Goal: Information Seeking & Learning: Learn about a topic

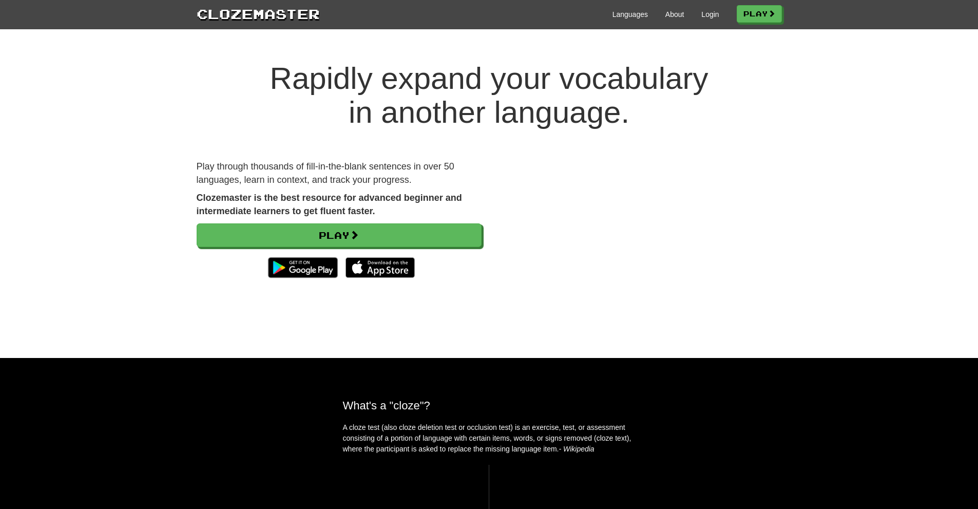
click at [134, 153] on div "Rapidly expand your vocabulary in another language. Play through thousands of f…" at bounding box center [489, 199] width 978 height 317
click at [759, 18] on link "Play" at bounding box center [759, 14] width 45 height 17
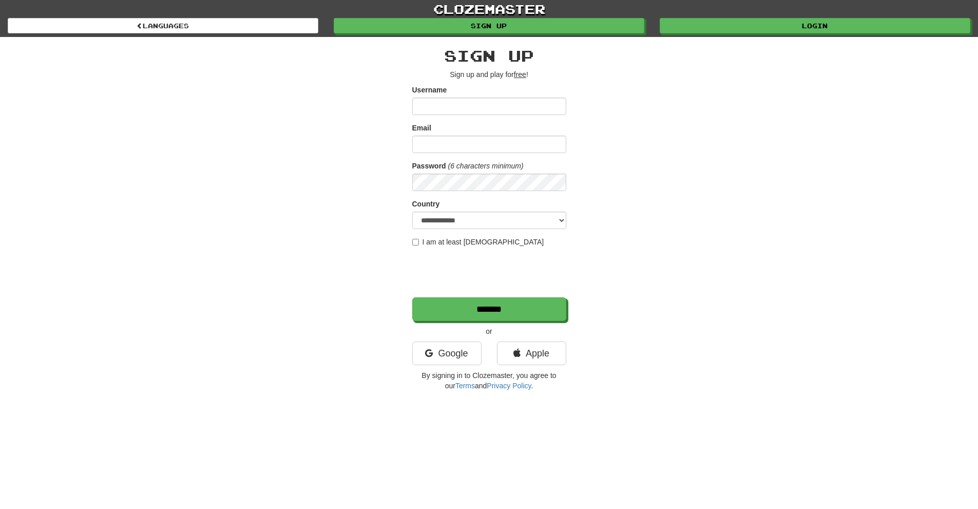
type input "*****"
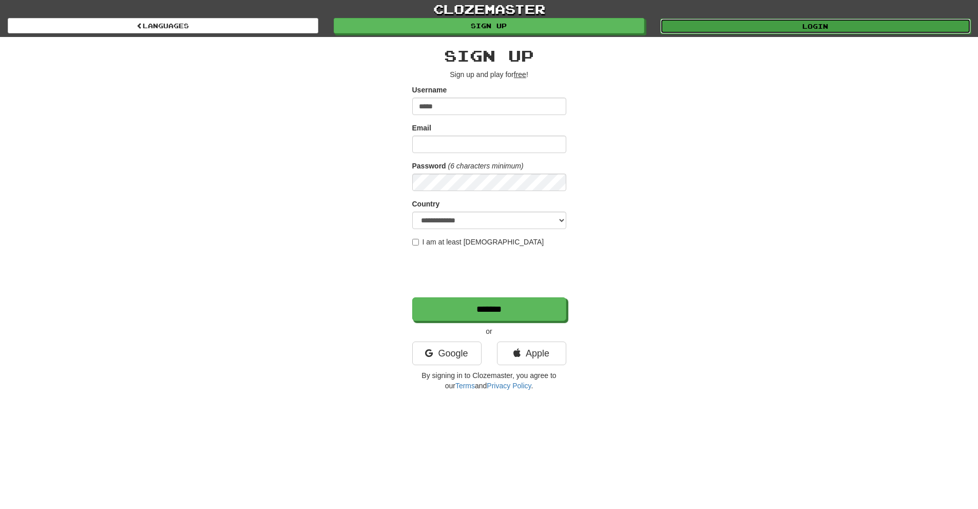
click at [742, 26] on link "Login" at bounding box center [815, 25] width 310 height 15
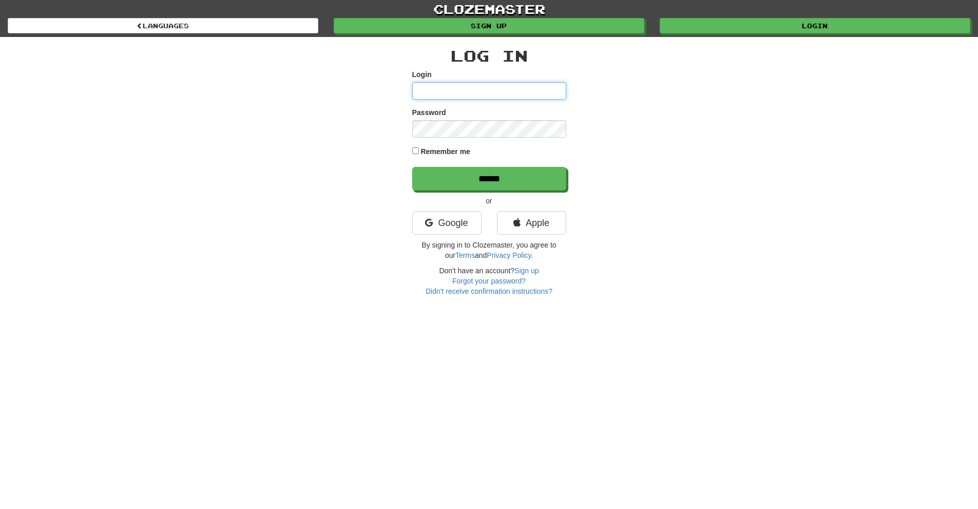
type input "*****"
click at [404, 147] on div "Log In Login ***** Password Remember me ****** or Google Apple By signing in to…" at bounding box center [489, 166] width 600 height 259
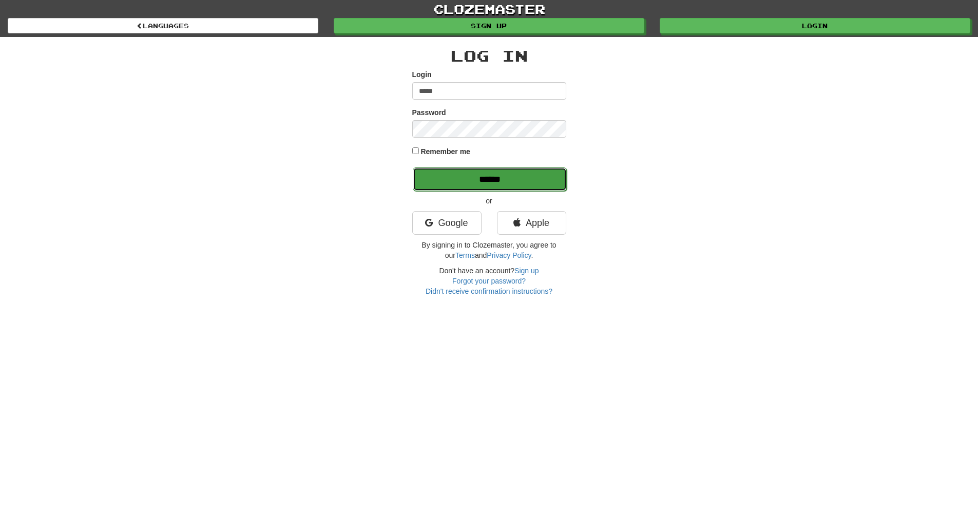
click at [436, 170] on input "******" at bounding box center [490, 179] width 154 height 24
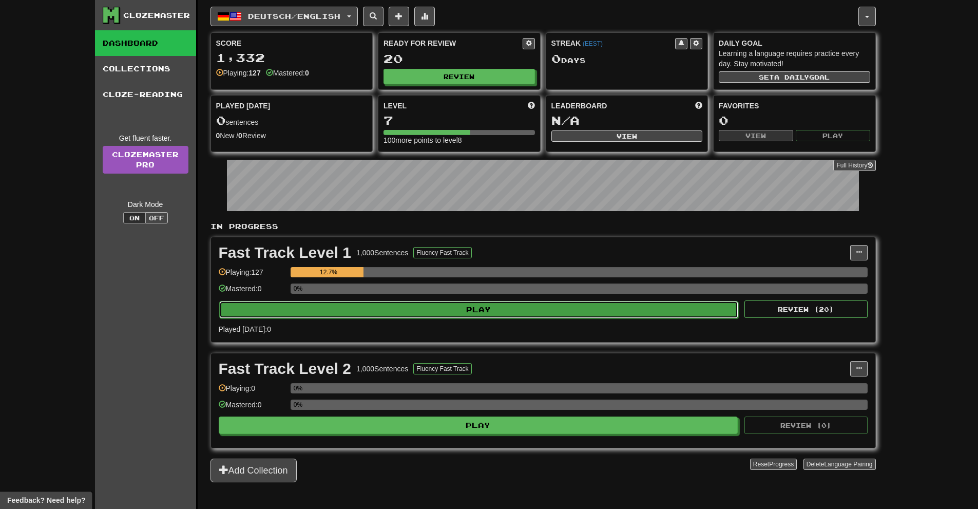
click at [269, 309] on button "Play" at bounding box center [478, 309] width 519 height 17
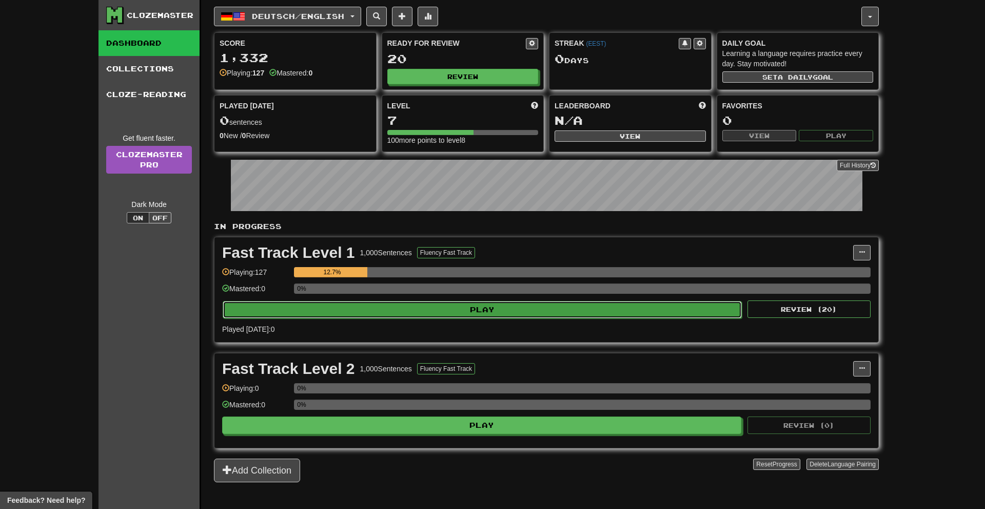
select select "**"
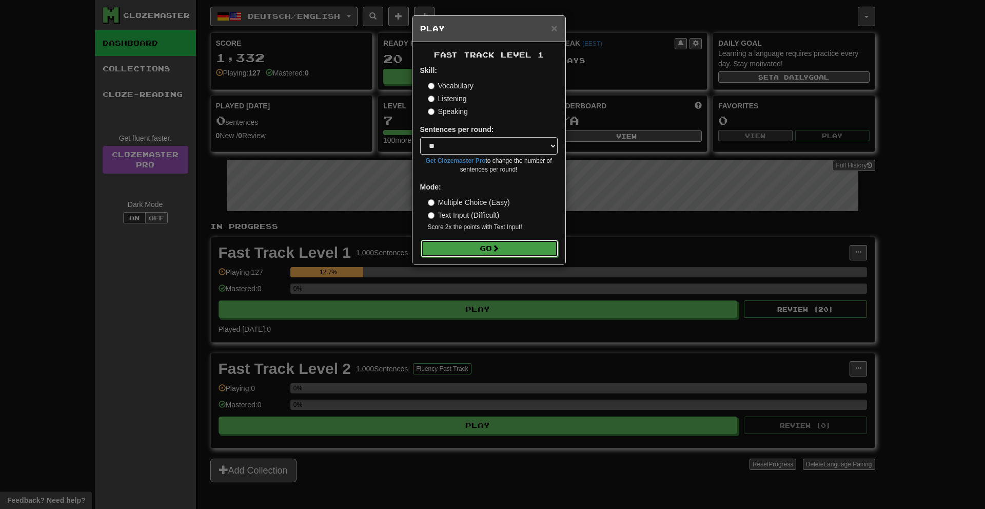
click at [506, 253] on button "Go" at bounding box center [490, 248] width 138 height 17
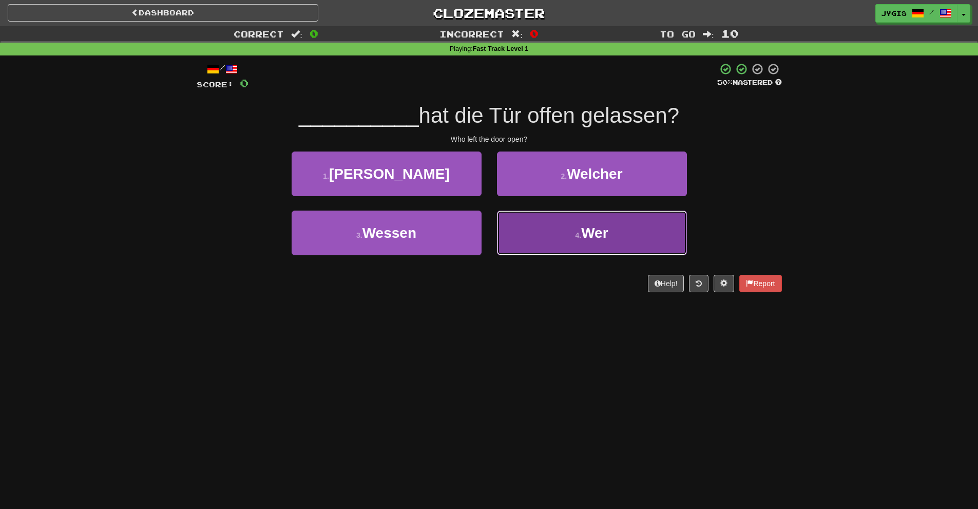
click at [556, 235] on button "4 . Wer" at bounding box center [592, 232] width 190 height 45
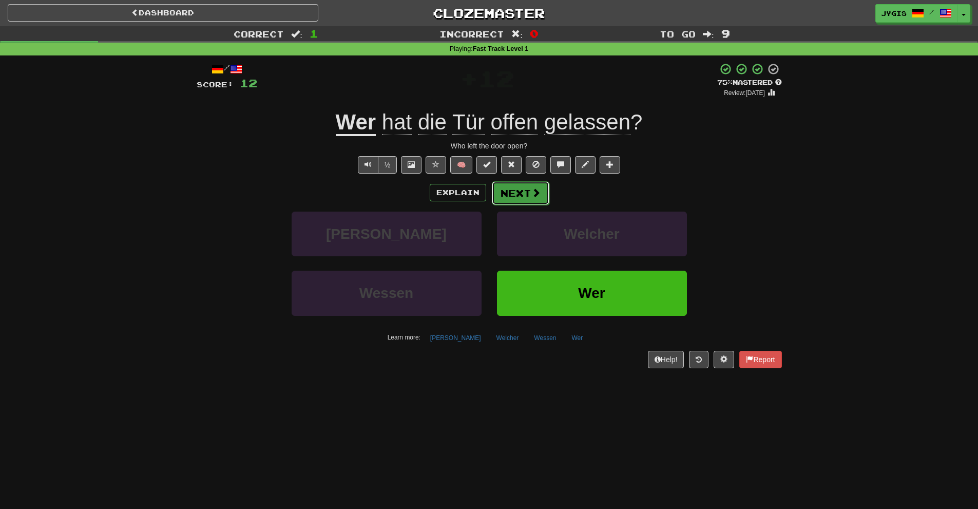
click at [519, 193] on button "Next" at bounding box center [520, 193] width 57 height 24
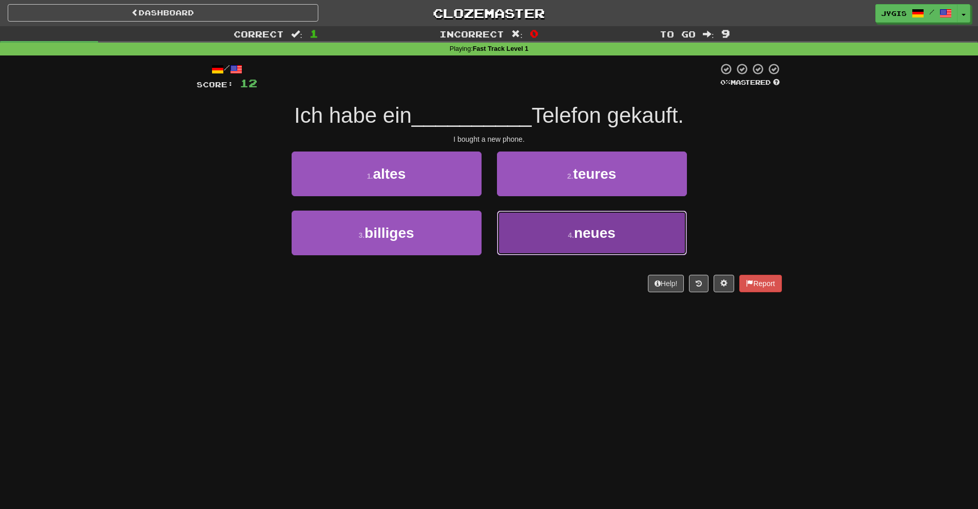
click at [588, 244] on button "4 . neues" at bounding box center [592, 232] width 190 height 45
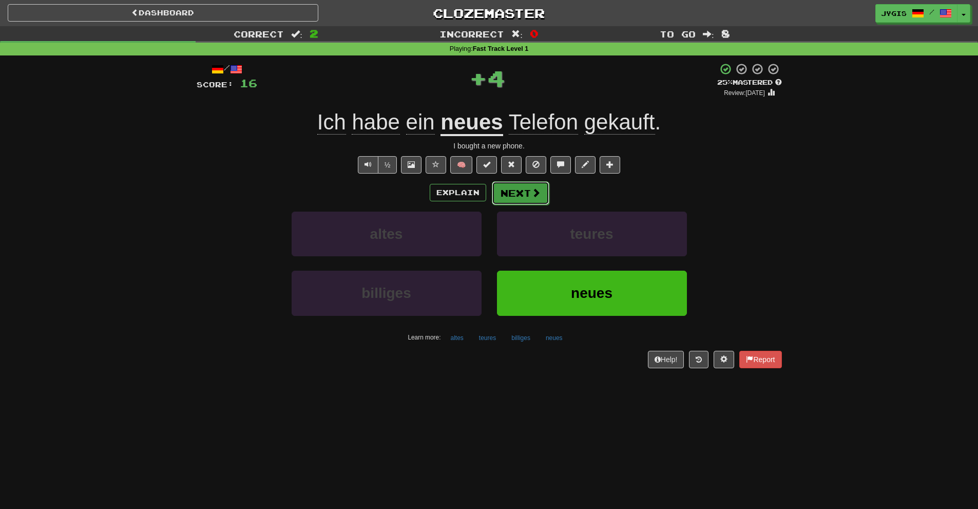
click at [507, 197] on button "Next" at bounding box center [520, 193] width 57 height 24
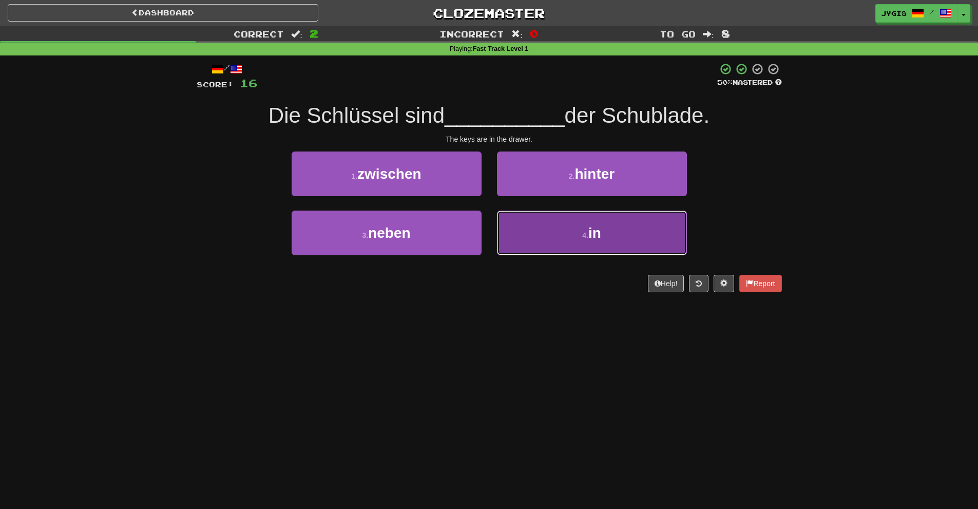
click at [596, 229] on span "in" at bounding box center [594, 233] width 13 height 16
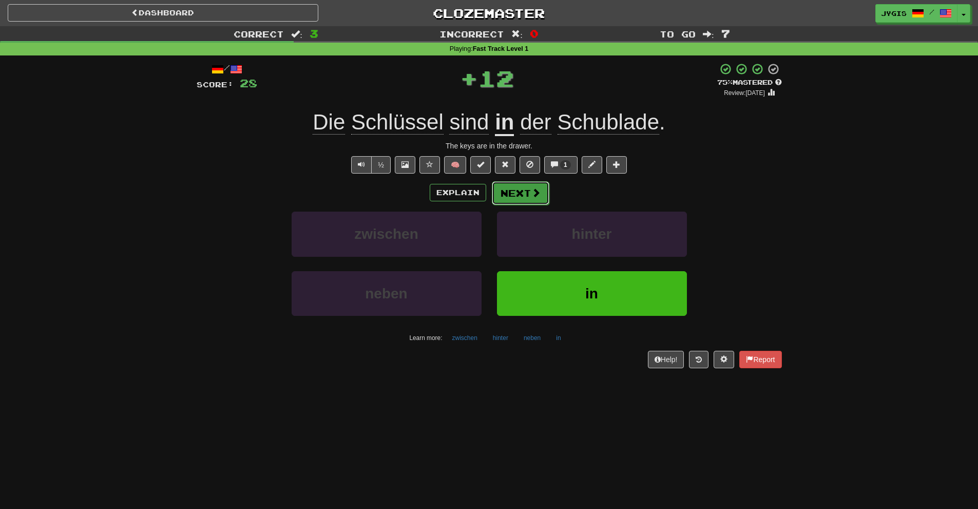
click at [524, 189] on button "Next" at bounding box center [520, 193] width 57 height 24
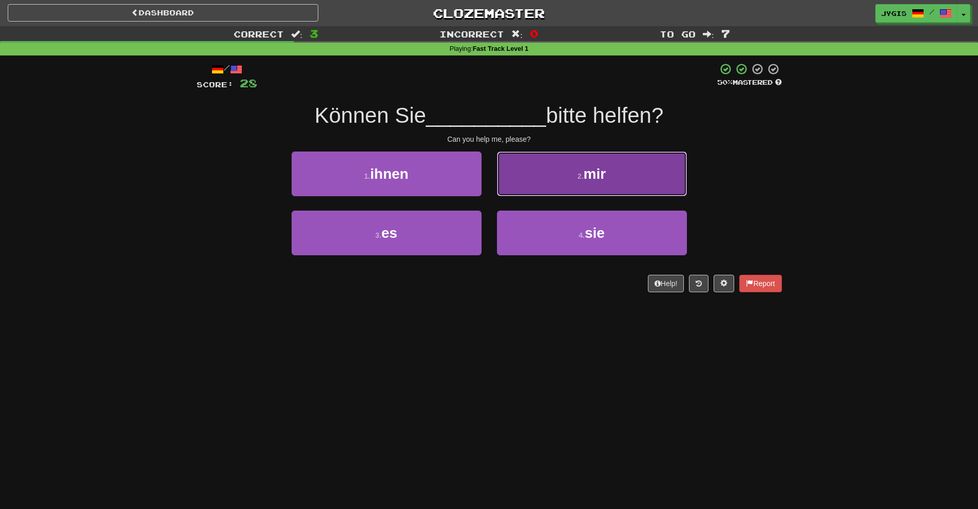
click at [563, 181] on button "2 . mir" at bounding box center [592, 173] width 190 height 45
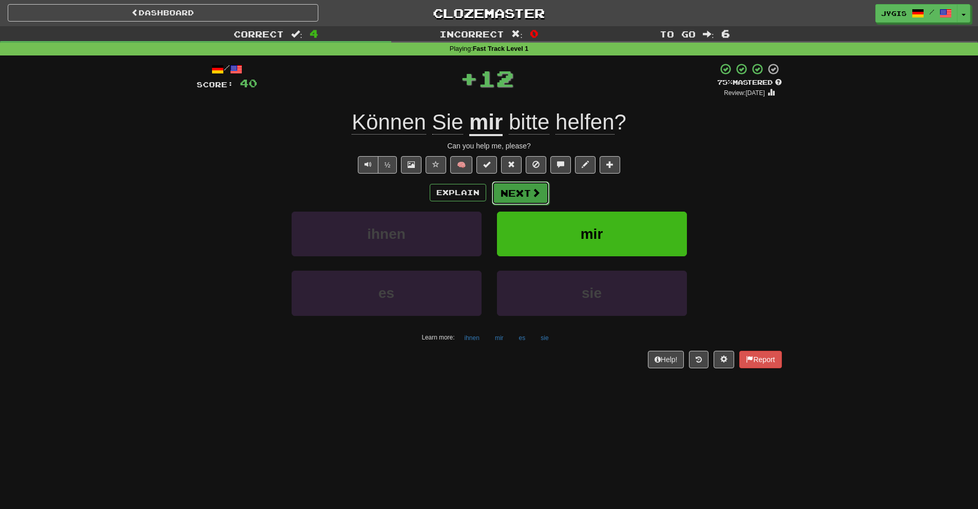
click at [527, 183] on button "Next" at bounding box center [520, 193] width 57 height 24
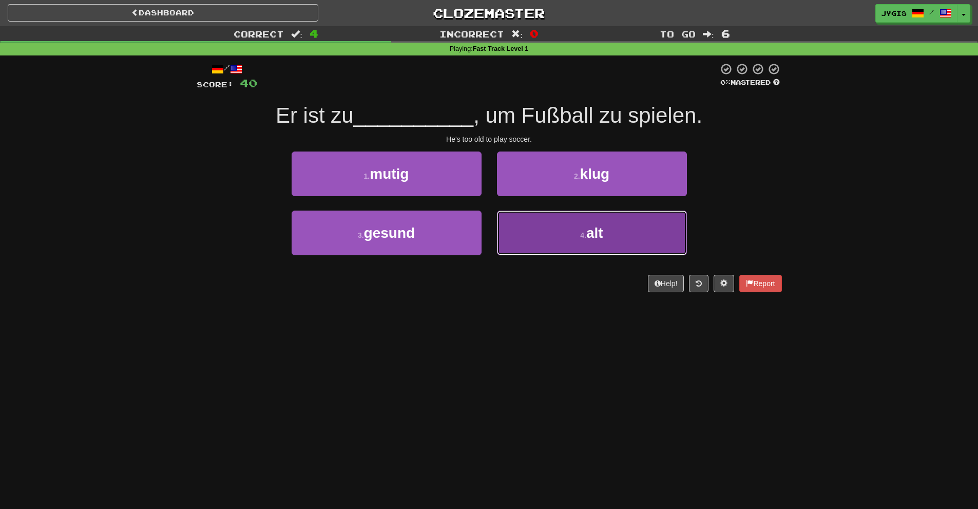
click at [546, 223] on button "4 . alt" at bounding box center [592, 232] width 190 height 45
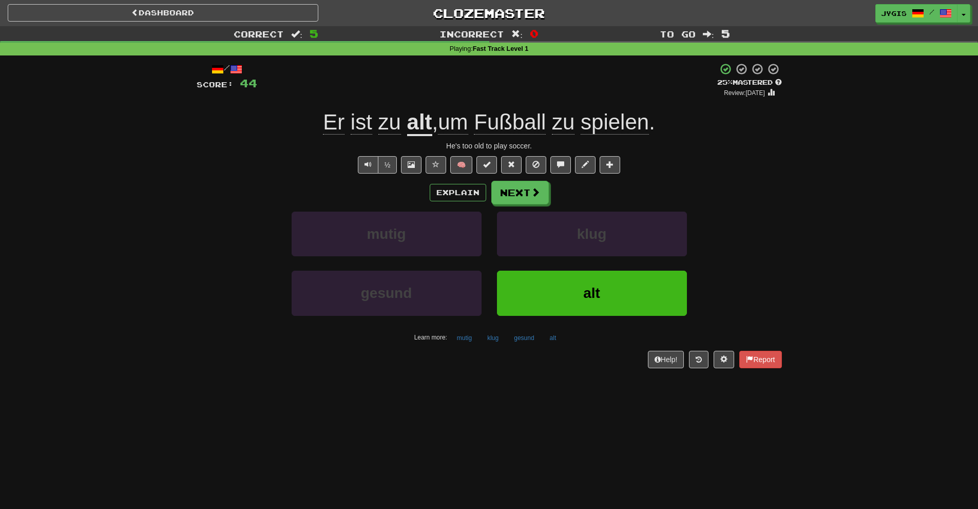
click at [464, 127] on span "um" at bounding box center [453, 122] width 30 height 25
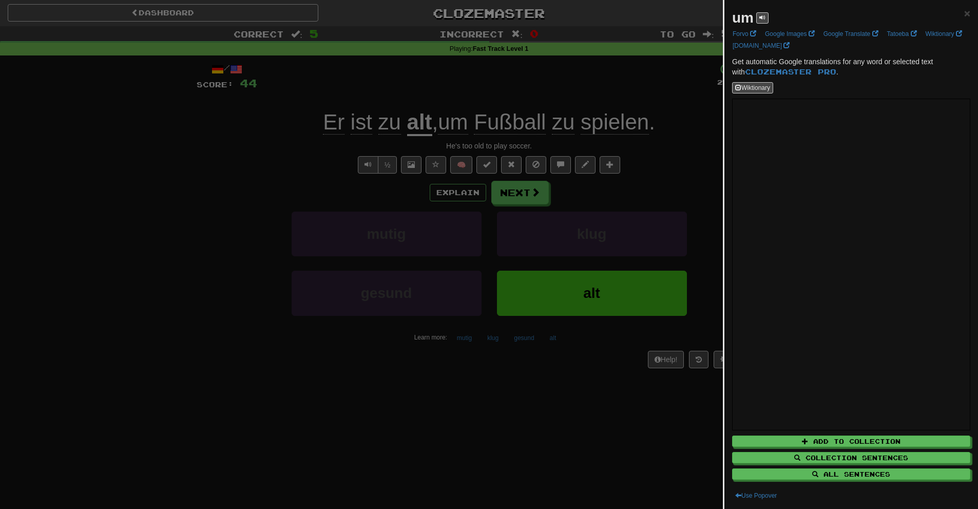
click at [461, 126] on div at bounding box center [489, 254] width 978 height 509
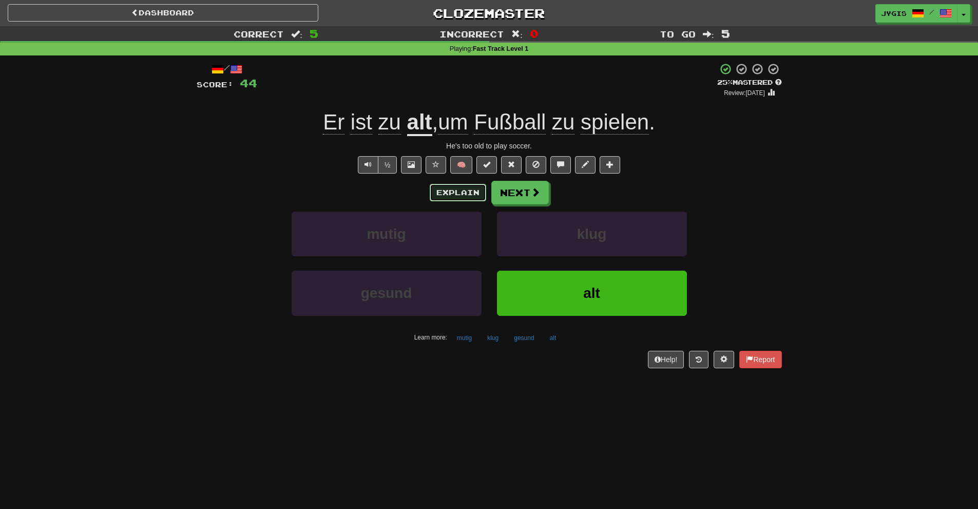
click at [463, 192] on button "Explain" at bounding box center [458, 192] width 56 height 17
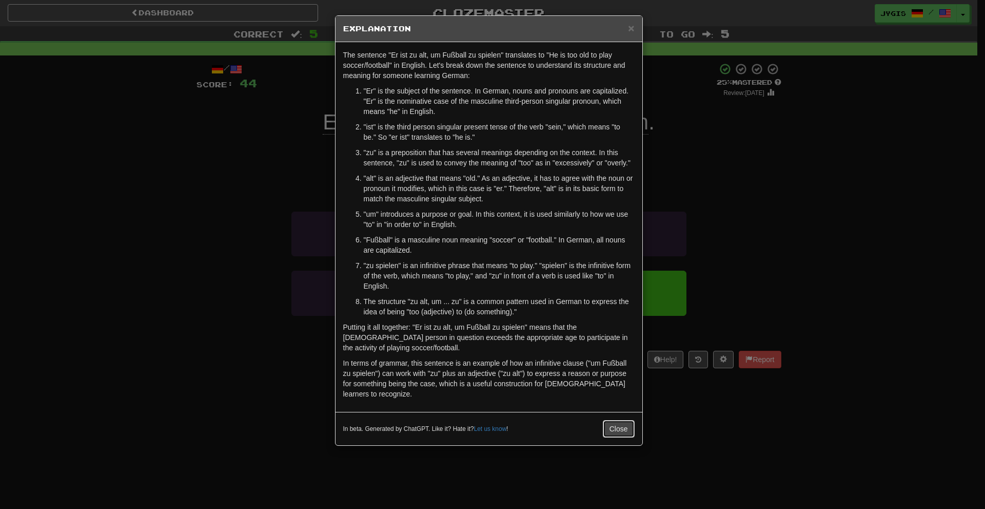
click at [615, 420] on button "Close" at bounding box center [619, 428] width 32 height 17
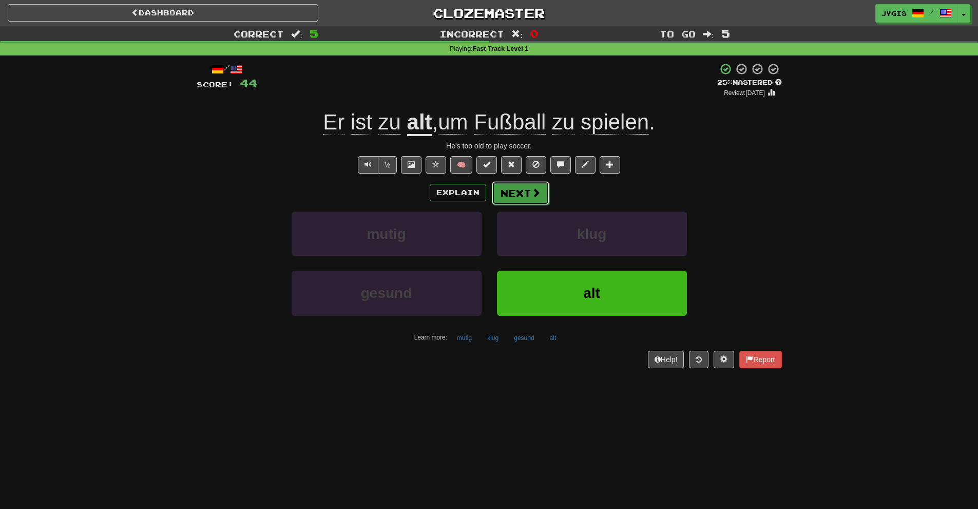
click at [515, 190] on button "Next" at bounding box center [520, 193] width 57 height 24
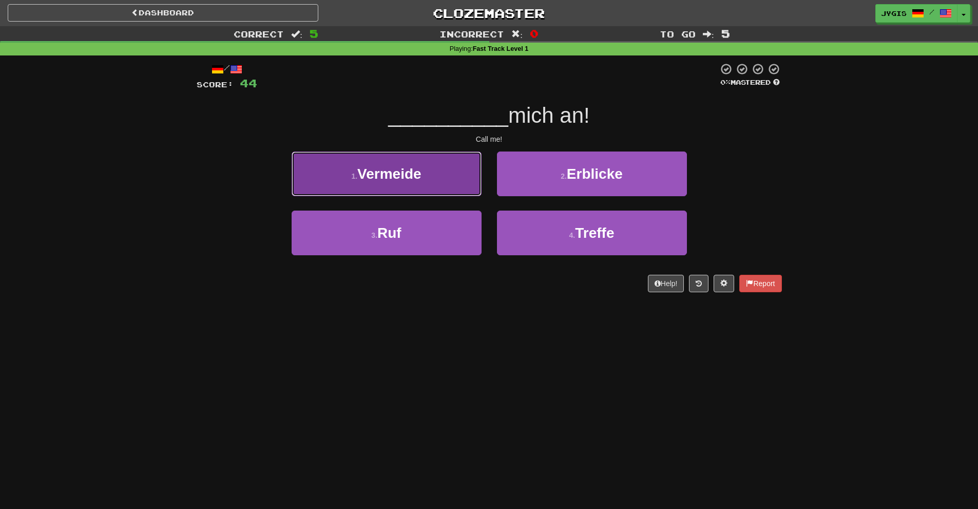
click at [430, 172] on button "1 . Vermeide" at bounding box center [386, 173] width 190 height 45
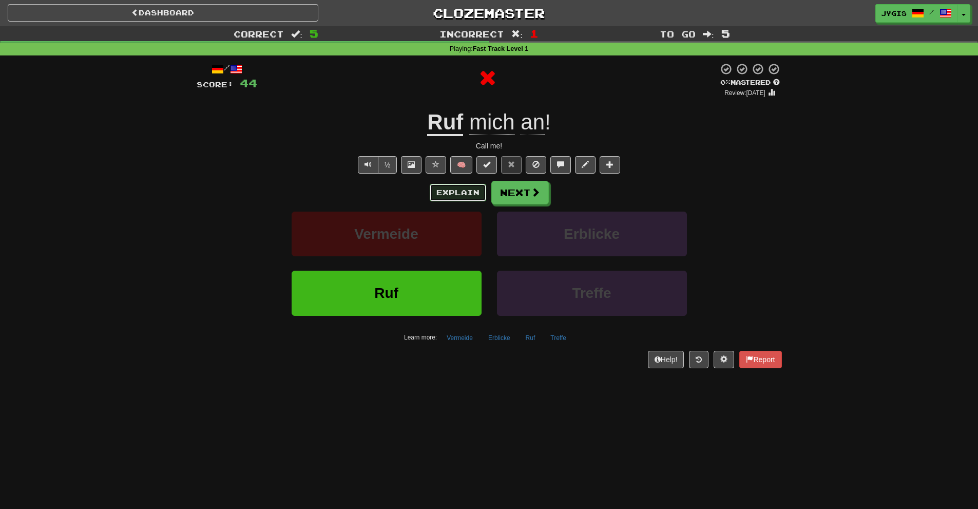
click at [448, 188] on button "Explain" at bounding box center [458, 192] width 56 height 17
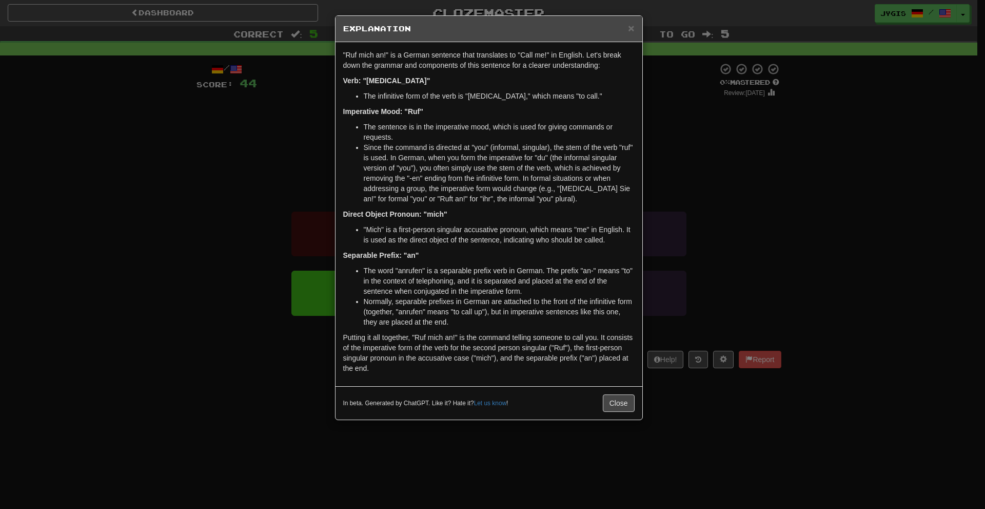
click at [217, 206] on div "× Explanation "Ruf mich an!" is a German sentence that translates to "Call me!"…" at bounding box center [492, 254] width 985 height 509
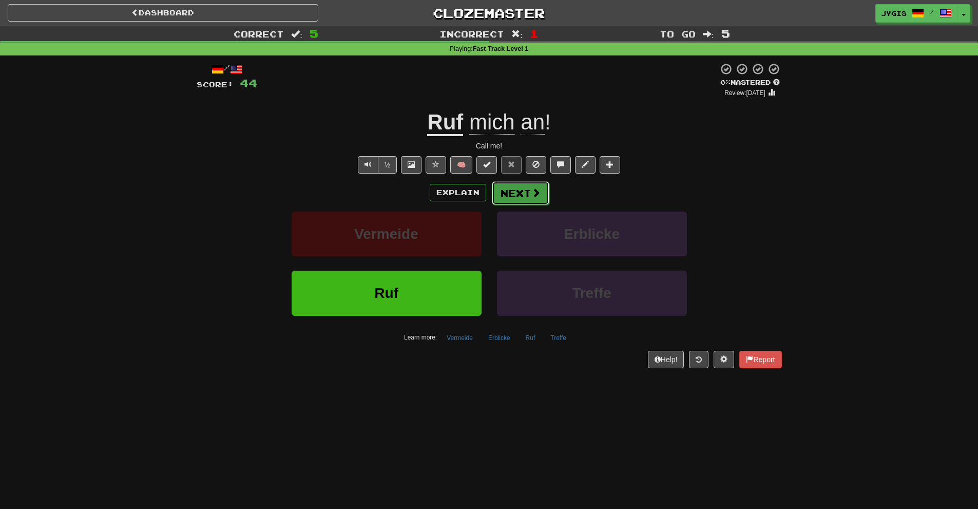
click at [534, 199] on button "Next" at bounding box center [520, 193] width 57 height 24
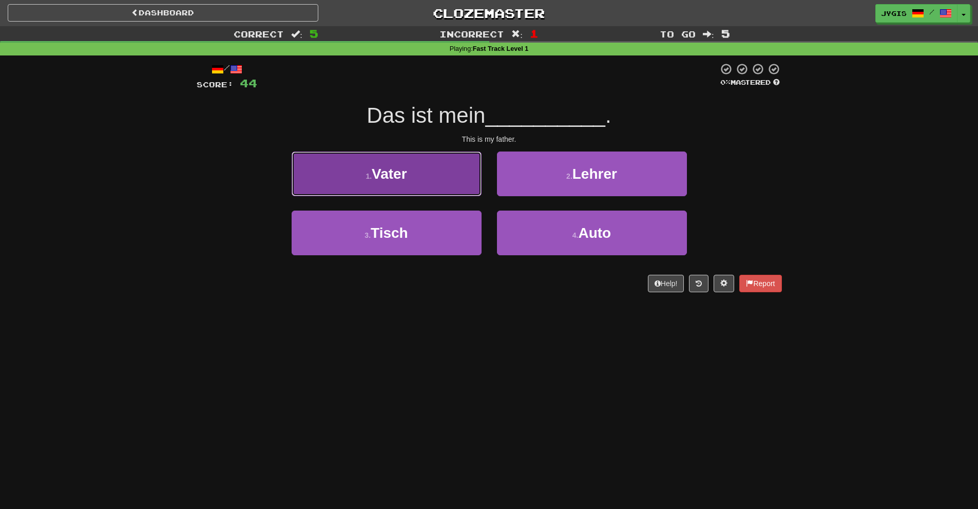
click at [307, 166] on button "1 . Vater" at bounding box center [386, 173] width 190 height 45
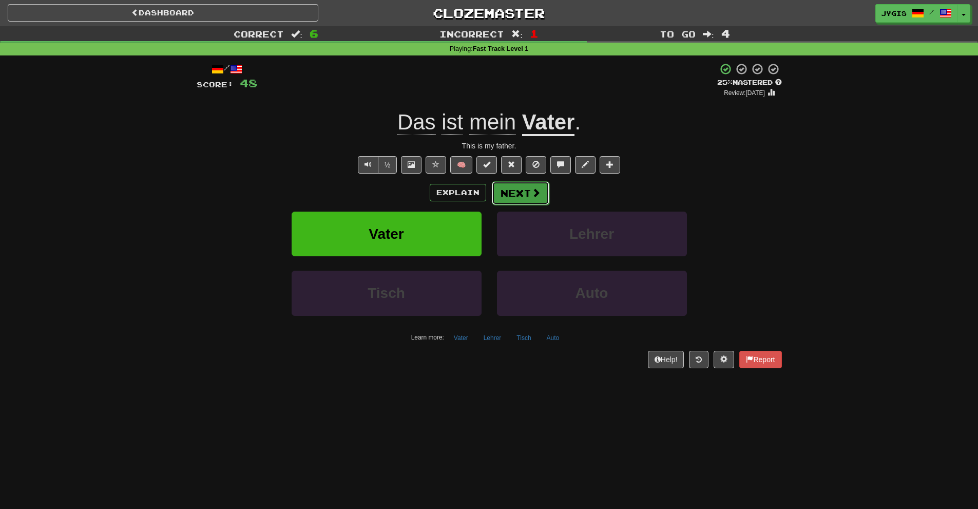
click at [519, 192] on button "Next" at bounding box center [520, 193] width 57 height 24
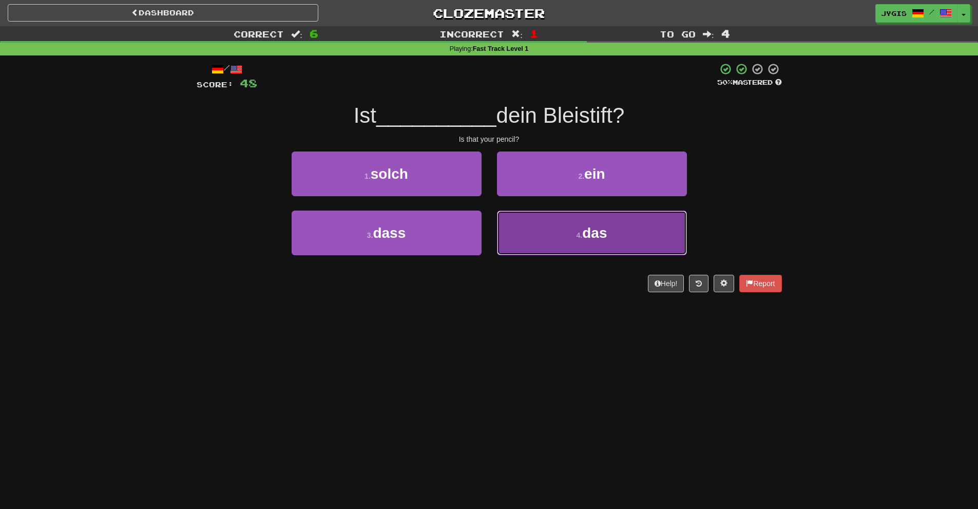
click at [554, 217] on button "4 . das" at bounding box center [592, 232] width 190 height 45
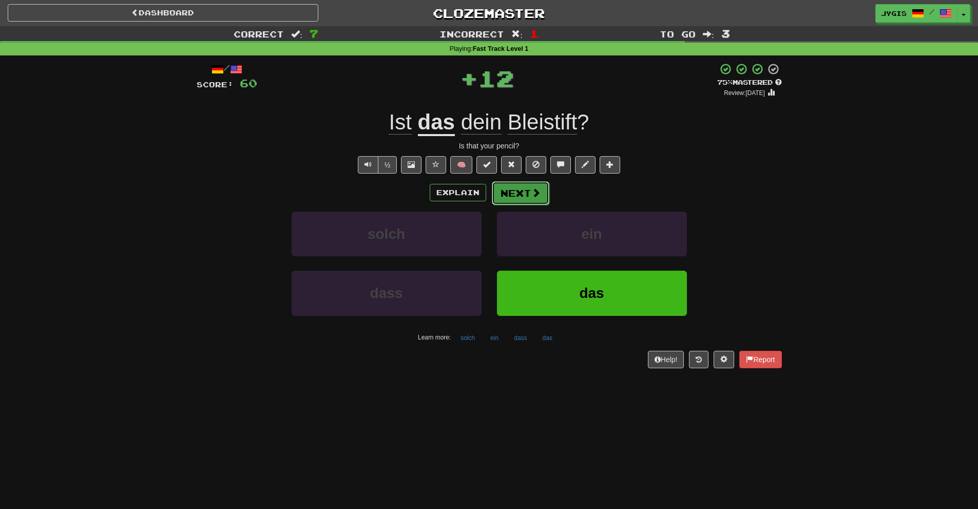
click at [516, 193] on button "Next" at bounding box center [520, 193] width 57 height 24
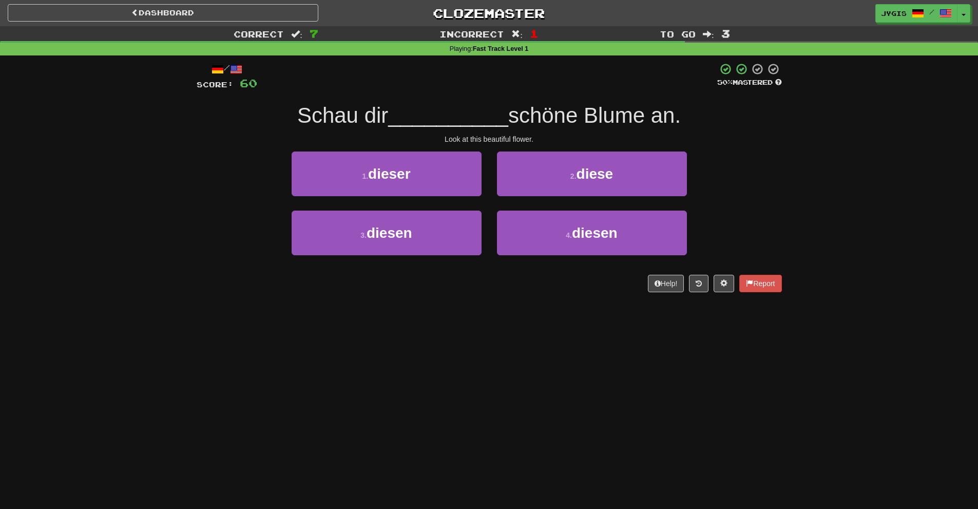
click at [360, 270] on div "/ Score: 60 50 % Mastered [PERSON_NAME] dir __________ schöne [PERSON_NAME] an.…" at bounding box center [489, 177] width 585 height 229
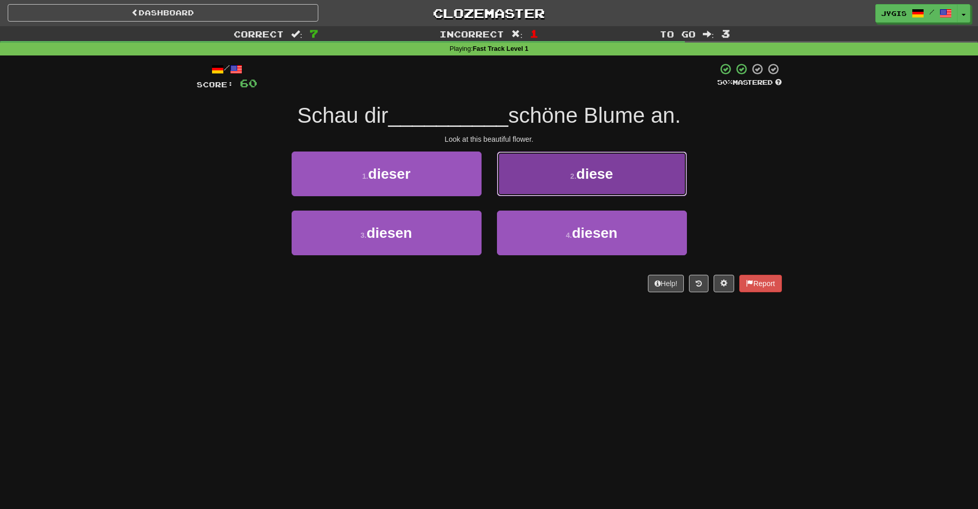
click at [546, 165] on button "2 . diese" at bounding box center [592, 173] width 190 height 45
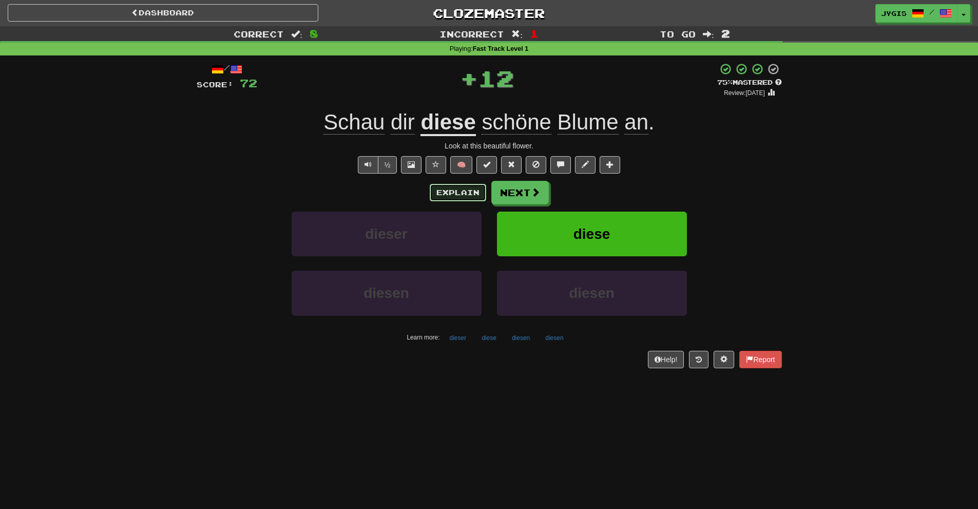
click at [462, 195] on button "Explain" at bounding box center [458, 192] width 56 height 17
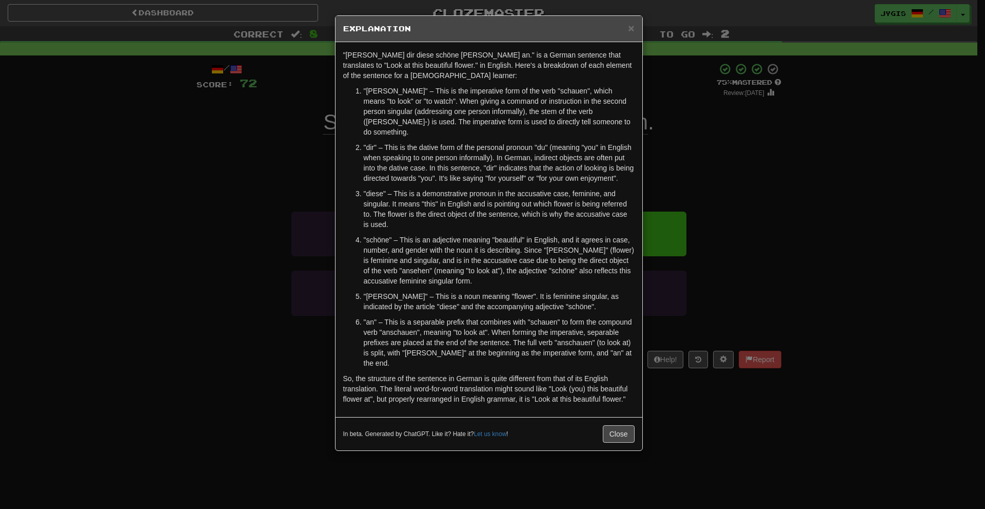
click at [627, 423] on div "In beta. Generated by ChatGPT. Like it? Hate it? Let us know ! Close" at bounding box center [489, 433] width 307 height 33
click at [610, 425] on button "Close" at bounding box center [619, 433] width 32 height 17
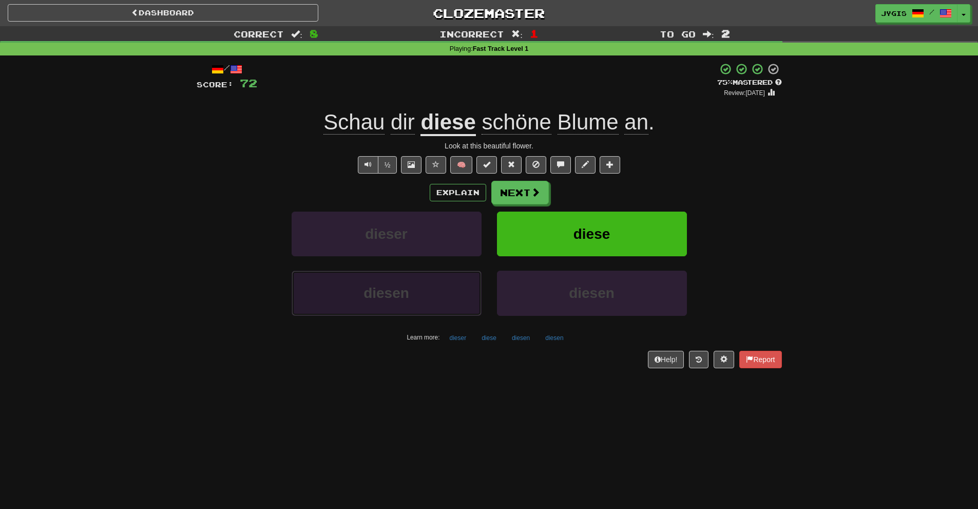
click at [446, 275] on button "diesen" at bounding box center [386, 292] width 190 height 45
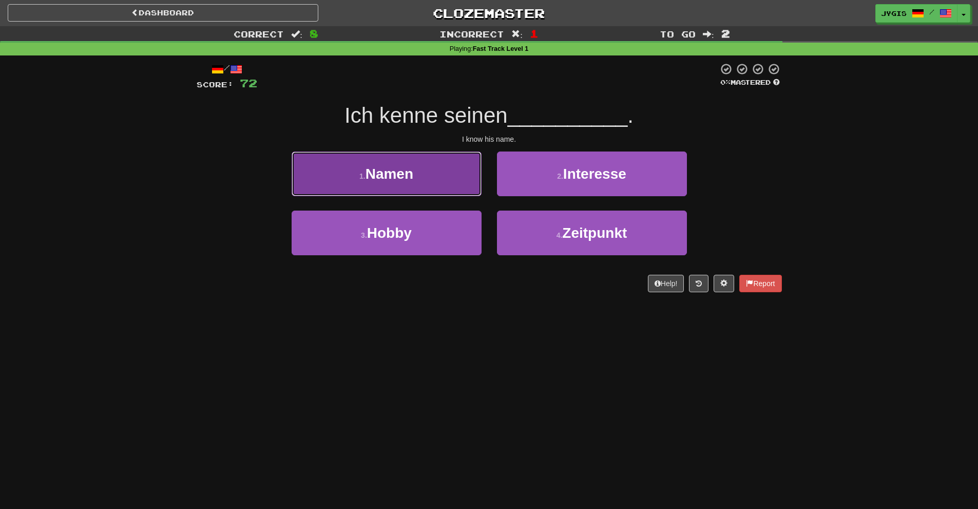
click at [422, 187] on button "1 . Namen" at bounding box center [386, 173] width 190 height 45
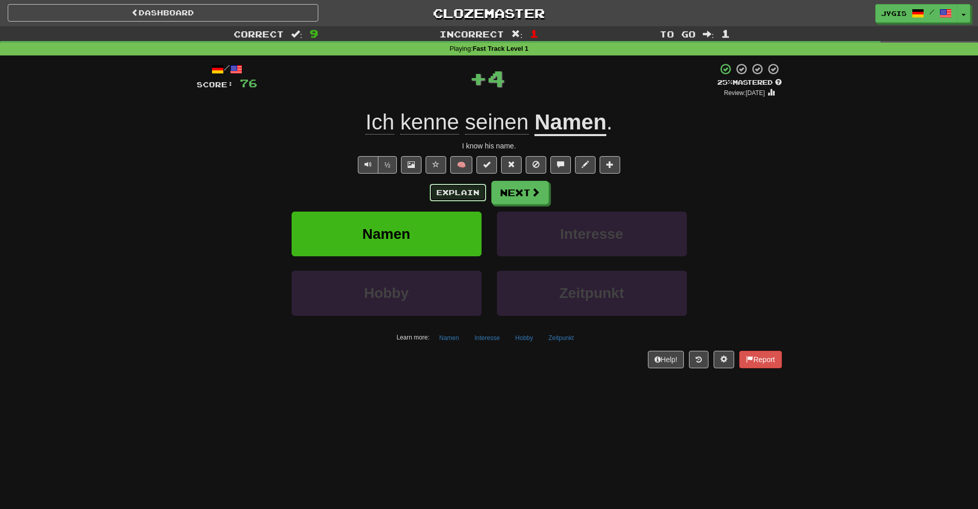
click at [446, 188] on button "Explain" at bounding box center [458, 192] width 56 height 17
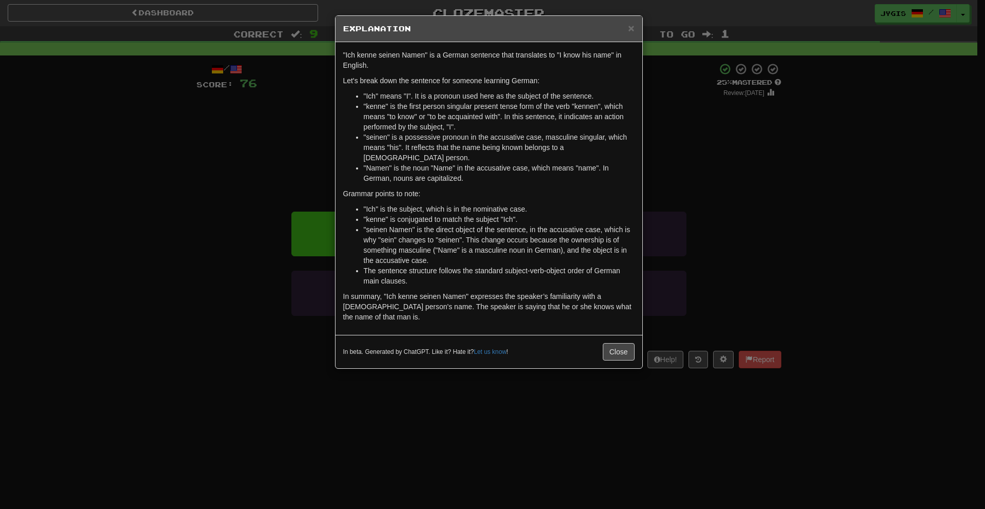
click at [628, 340] on div "In beta. Generated by ChatGPT. Like it? Hate it? Let us know ! Close" at bounding box center [489, 351] width 307 height 33
click at [617, 343] on button "Close" at bounding box center [619, 351] width 32 height 17
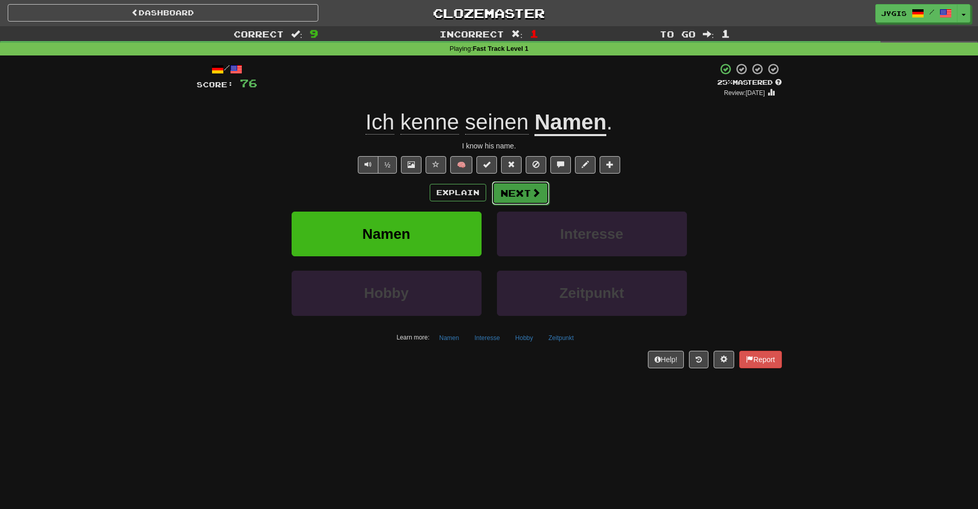
click at [525, 197] on button "Next" at bounding box center [520, 193] width 57 height 24
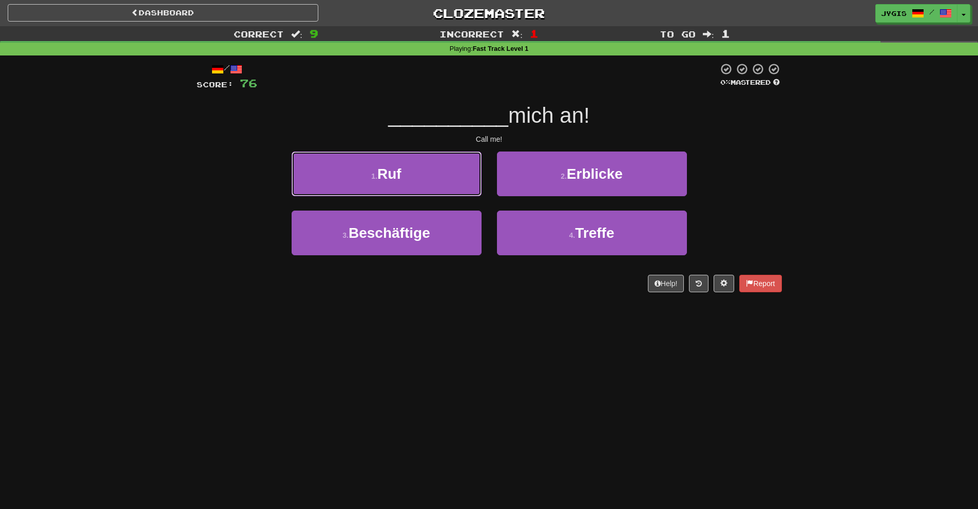
click at [424, 175] on button "1 . Ruf" at bounding box center [386, 173] width 190 height 45
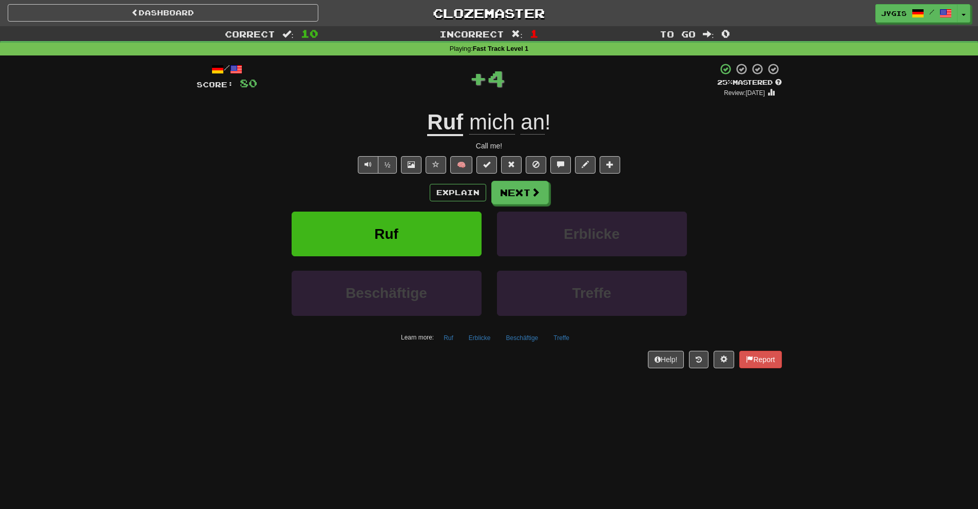
click at [553, 189] on div "Explain Next" at bounding box center [489, 193] width 585 height 24
click at [514, 194] on button "Next" at bounding box center [520, 193] width 57 height 24
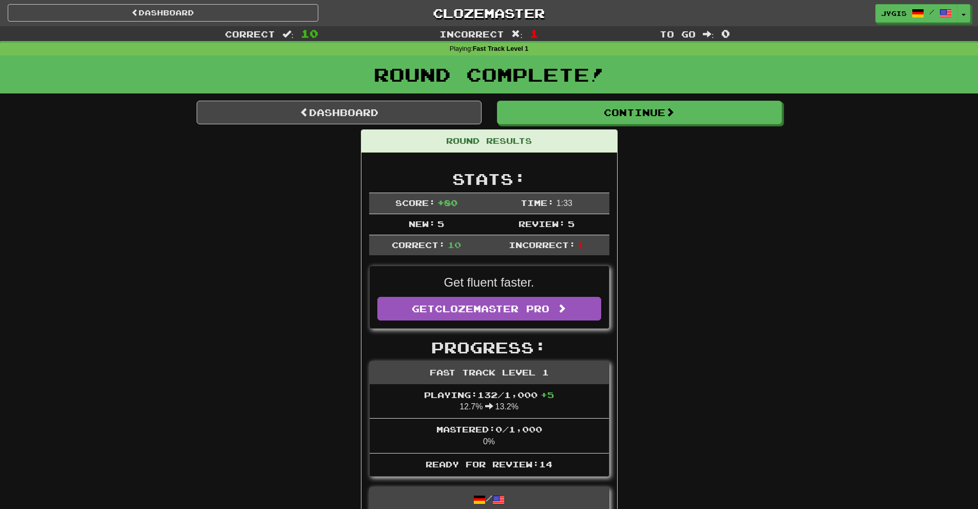
click at [557, 141] on div "Round Results" at bounding box center [489, 141] width 256 height 23
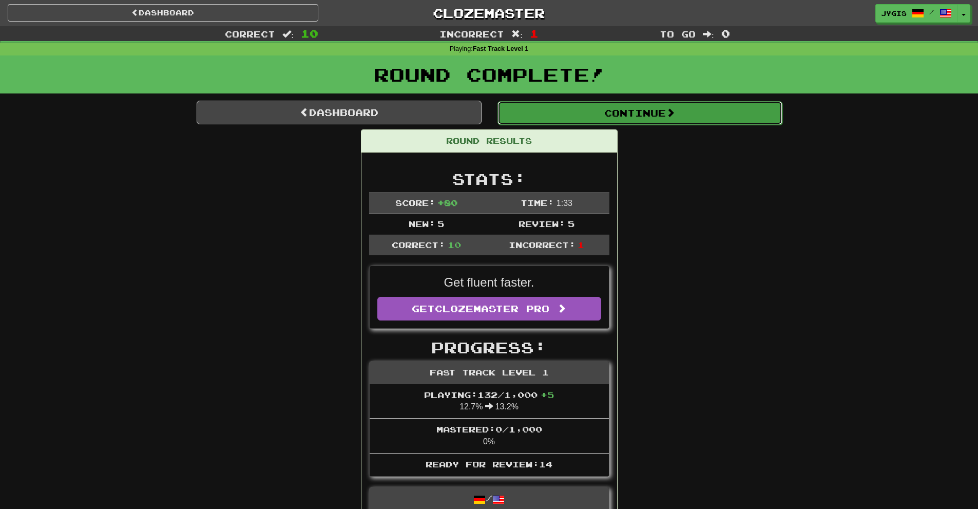
click at [568, 120] on button "Continue" at bounding box center [639, 113] width 285 height 24
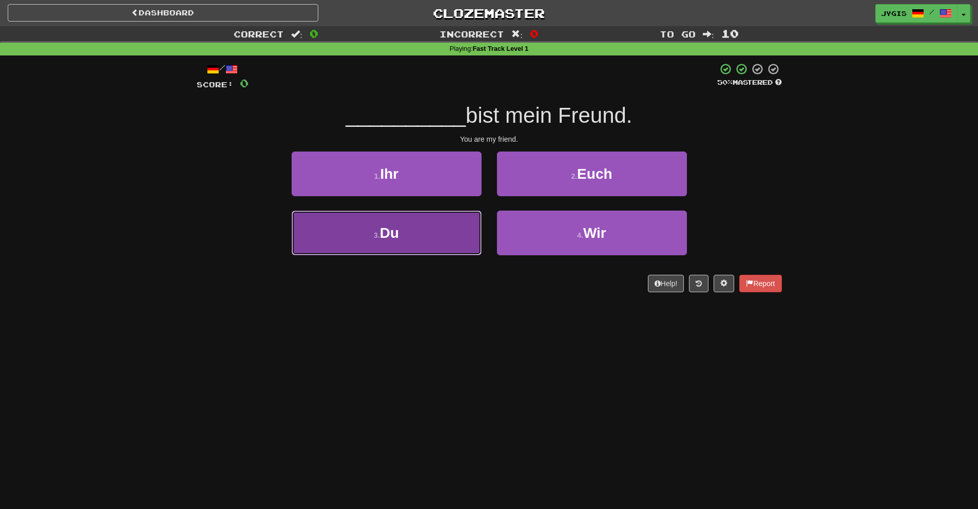
click at [422, 230] on button "3 . Du" at bounding box center [386, 232] width 190 height 45
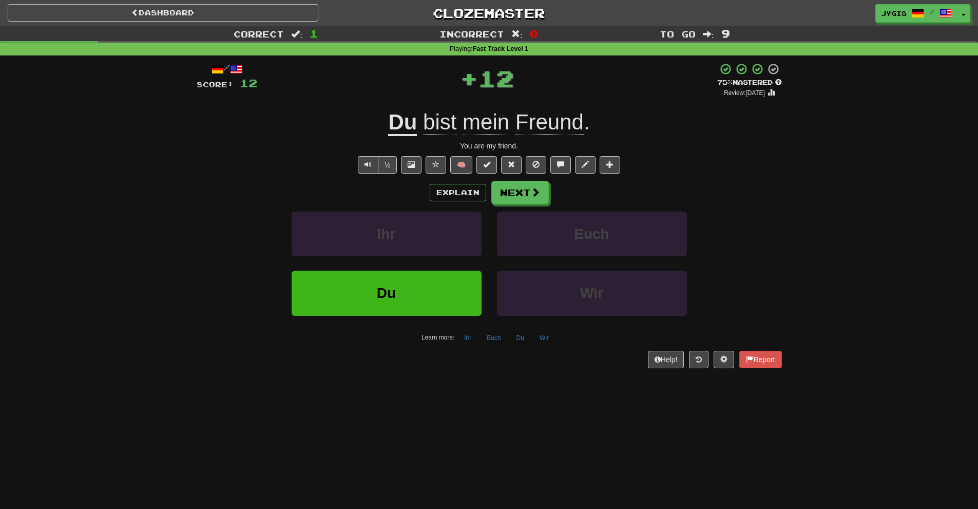
click at [566, 185] on div "Explain Next" at bounding box center [489, 193] width 585 height 24
click at [538, 191] on span at bounding box center [535, 192] width 9 height 9
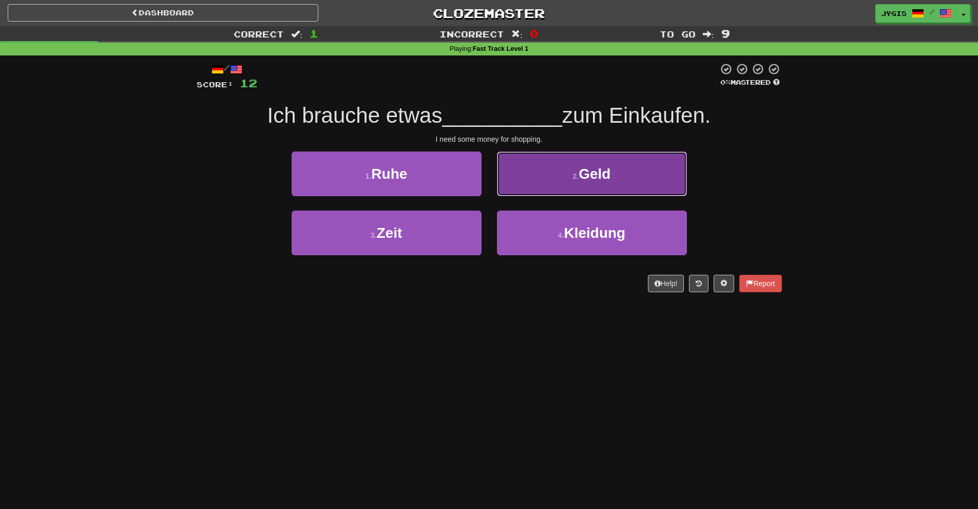
click at [532, 161] on button "2 . Geld" at bounding box center [592, 173] width 190 height 45
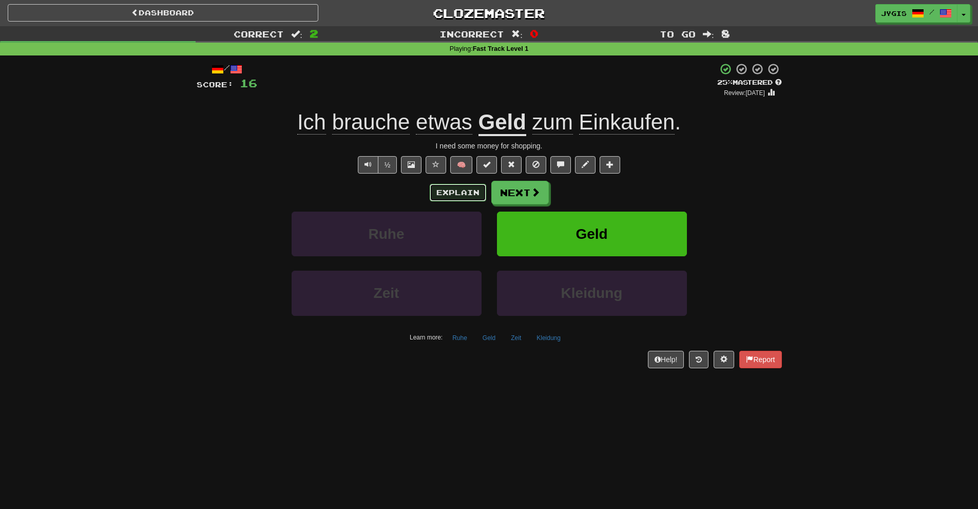
click at [435, 192] on button "Explain" at bounding box center [458, 192] width 56 height 17
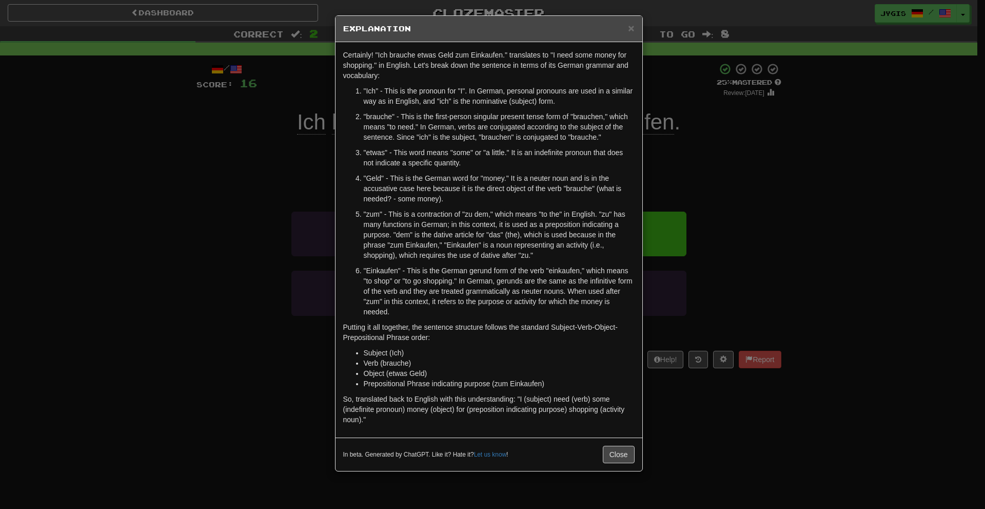
click at [183, 173] on div "× Explanation Certainly! "Ich brauche etwas Geld zum Einkaufen." translates to …" at bounding box center [492, 254] width 985 height 509
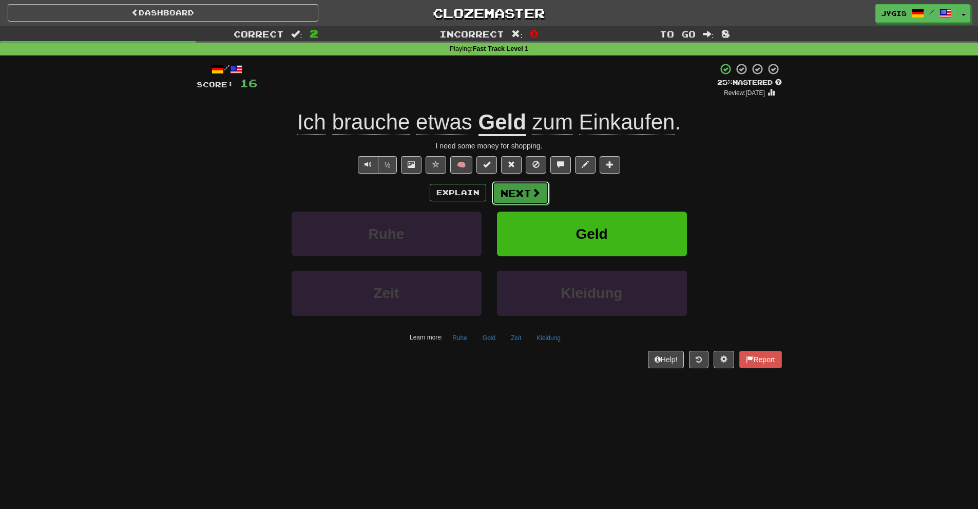
click at [532, 190] on span at bounding box center [535, 192] width 9 height 9
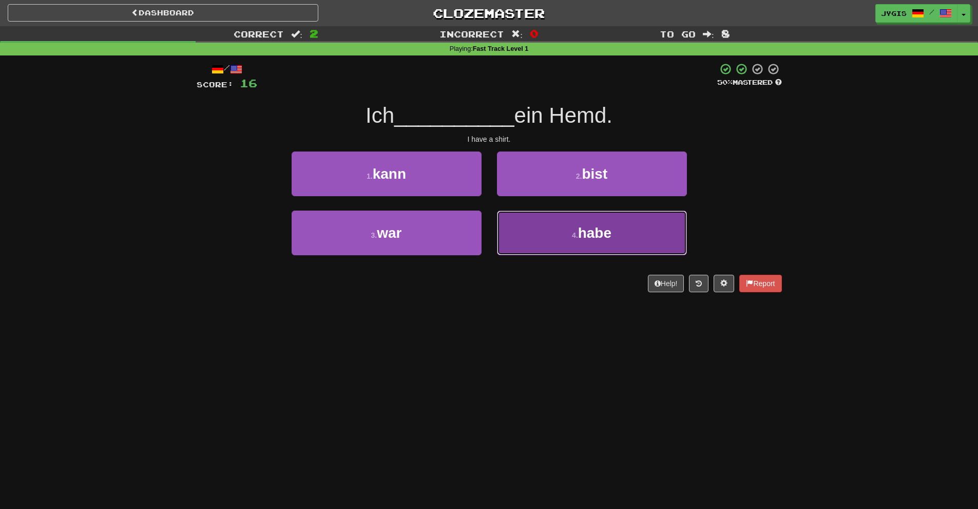
click at [547, 238] on button "4 . habe" at bounding box center [592, 232] width 190 height 45
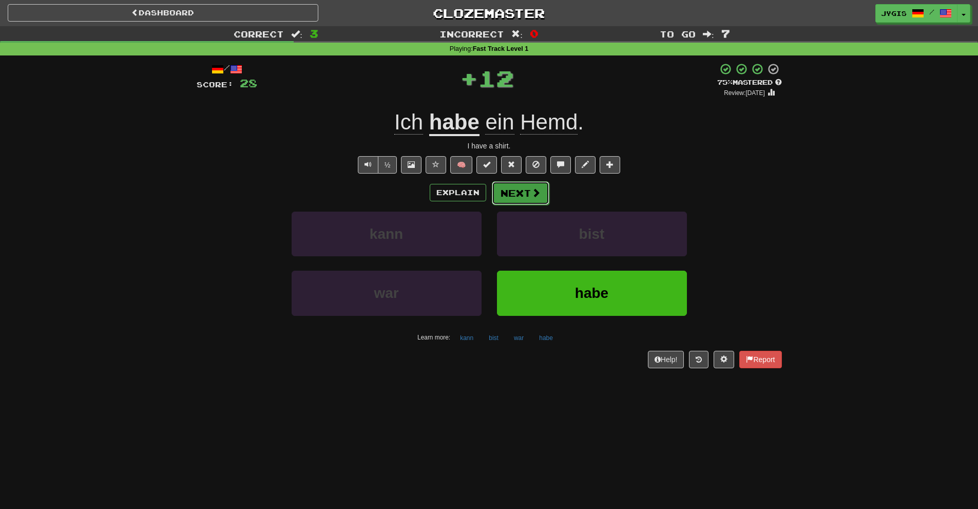
click at [524, 189] on button "Next" at bounding box center [520, 193] width 57 height 24
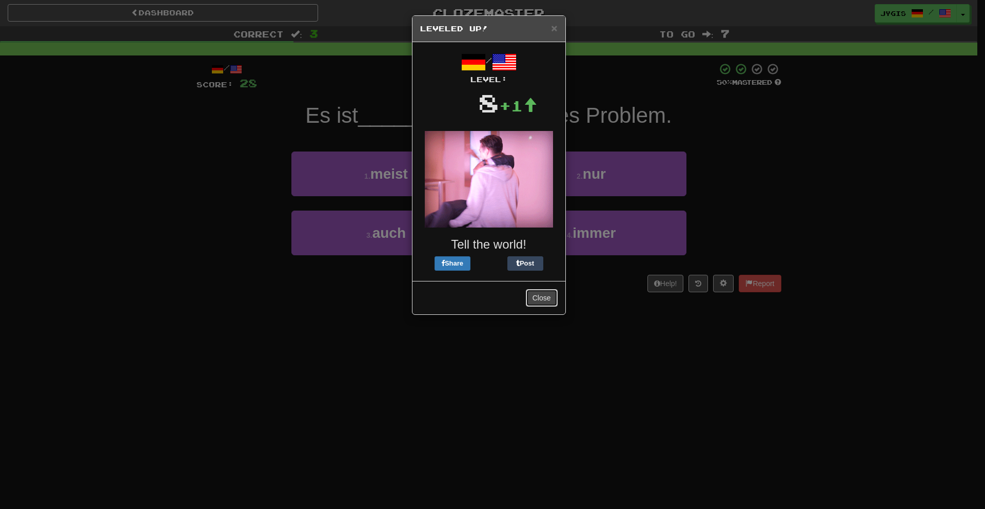
click at [532, 290] on button "Close" at bounding box center [542, 297] width 32 height 17
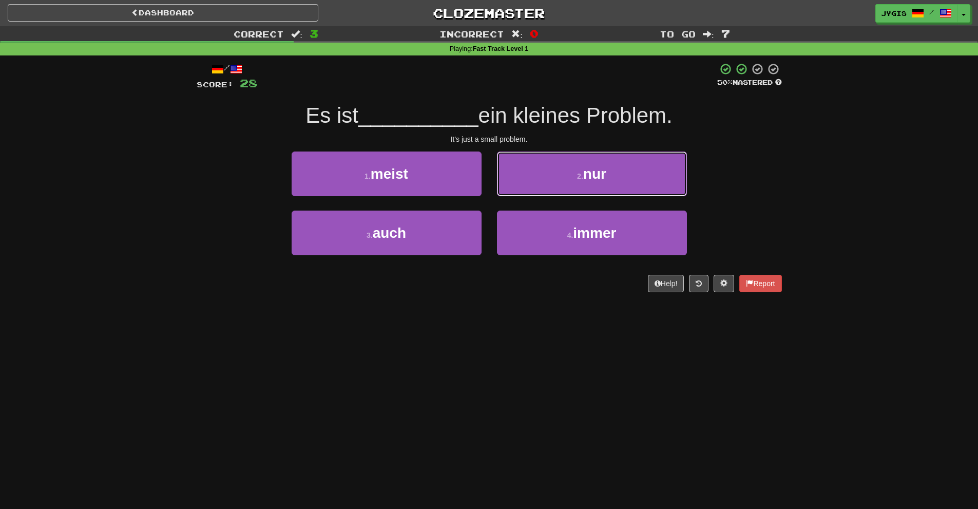
drag, startPoint x: 624, startPoint y: 166, endPoint x: 597, endPoint y: 169, distance: 26.9
click at [621, 166] on button "2 . nur" at bounding box center [592, 173] width 190 height 45
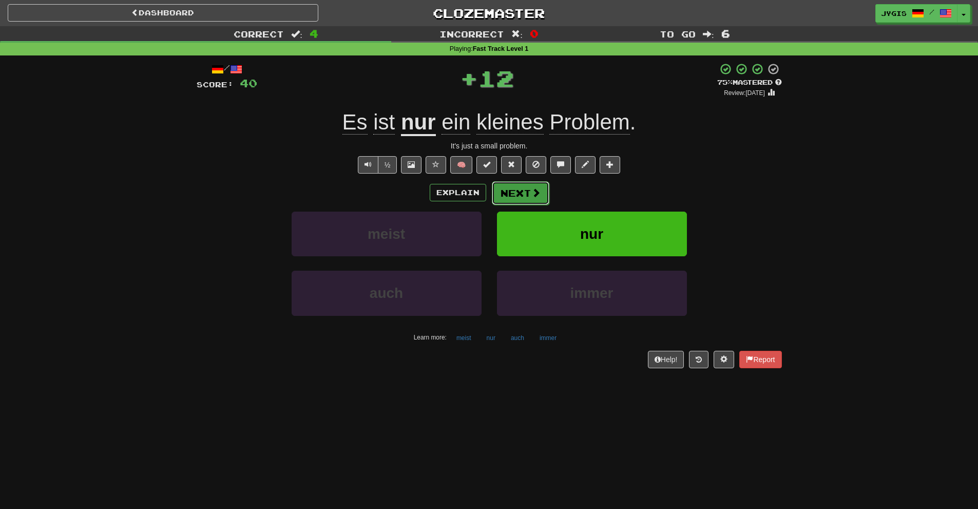
click at [527, 185] on button "Next" at bounding box center [520, 193] width 57 height 24
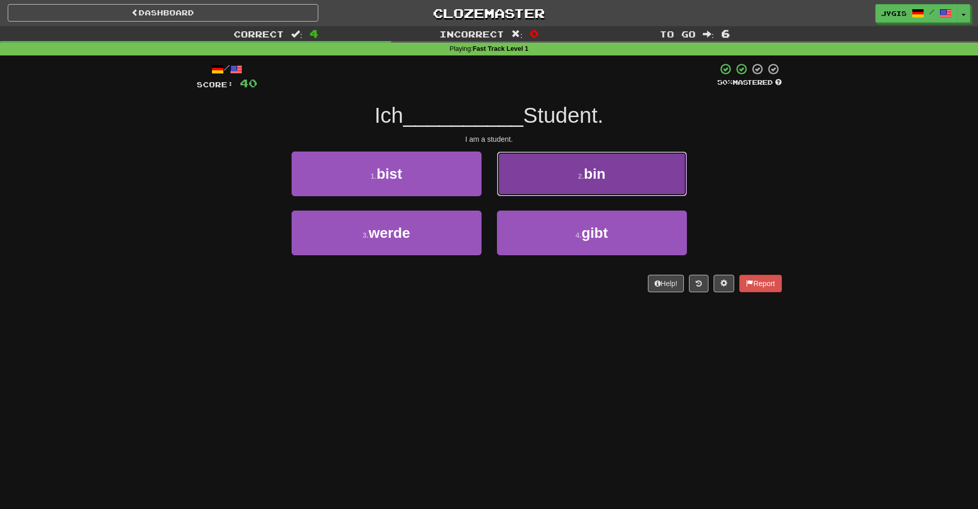
click at [557, 178] on button "2 . bin" at bounding box center [592, 173] width 190 height 45
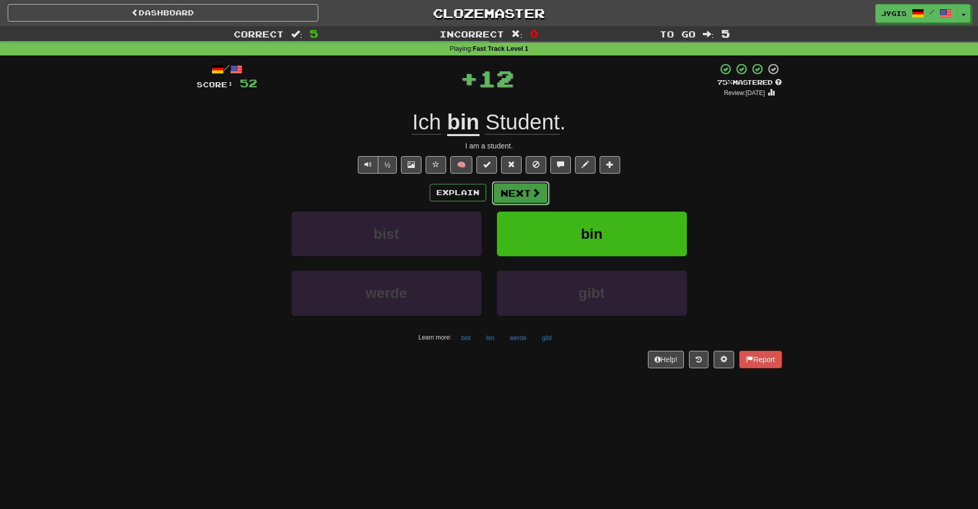
click at [518, 183] on button "Next" at bounding box center [520, 193] width 57 height 24
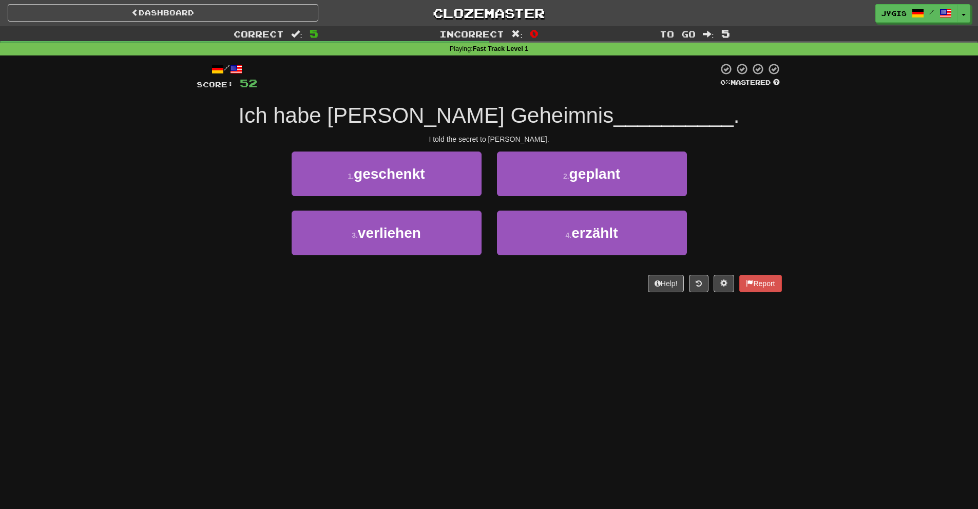
drag, startPoint x: 217, startPoint y: 280, endPoint x: 143, endPoint y: 318, distance: 82.9
click at [143, 318] on div "Dashboard Clozemaster Jygis / Toggle Dropdown Dashboard Leaderboard Activity Fe…" at bounding box center [489, 254] width 978 height 509
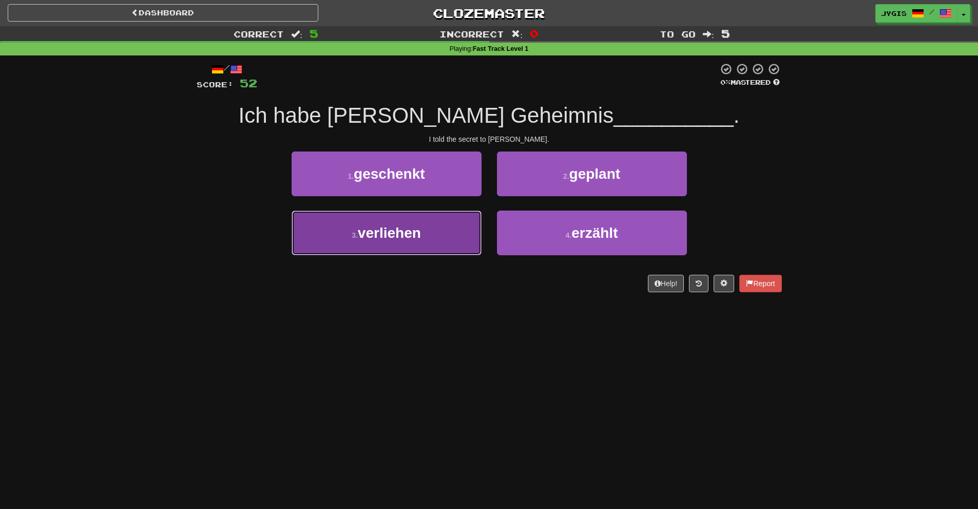
click at [411, 239] on span "verliehen" at bounding box center [389, 233] width 63 height 16
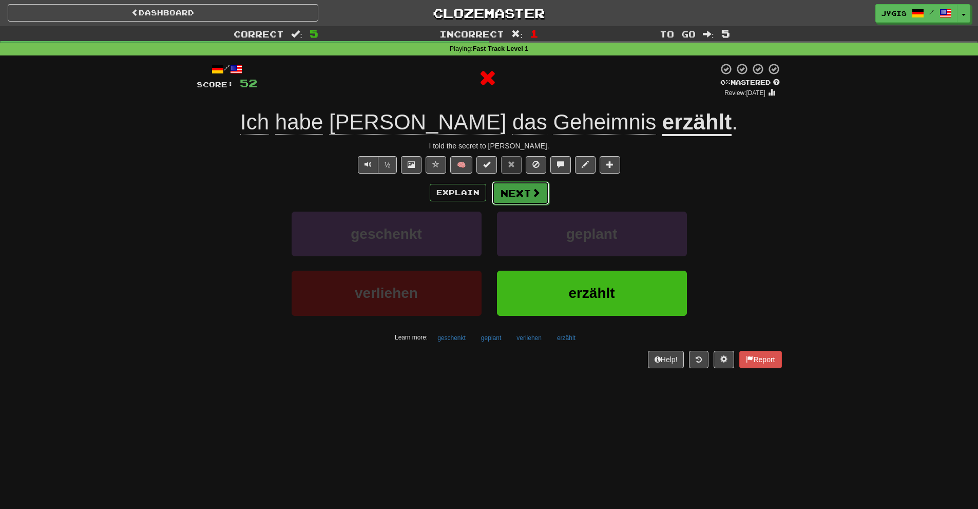
click at [528, 181] on button "Next" at bounding box center [520, 193] width 57 height 24
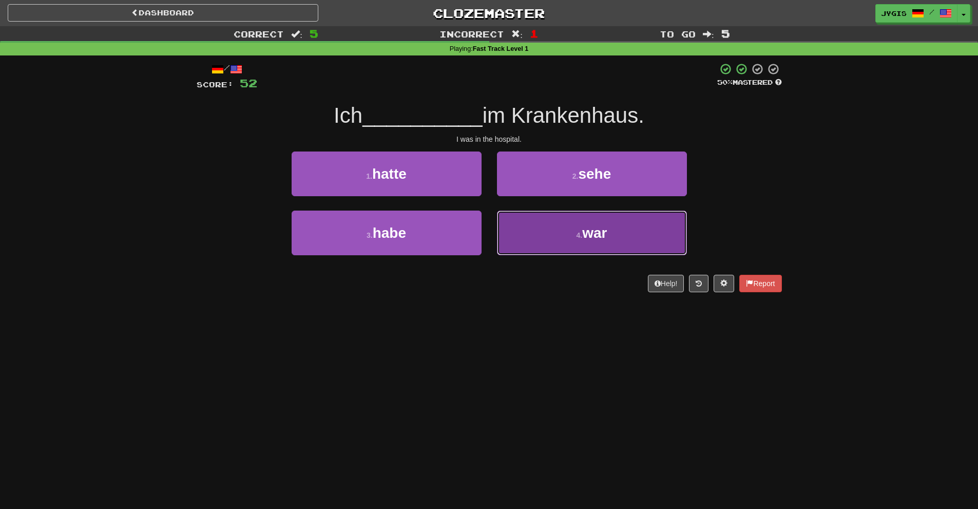
click at [536, 235] on button "4 . war" at bounding box center [592, 232] width 190 height 45
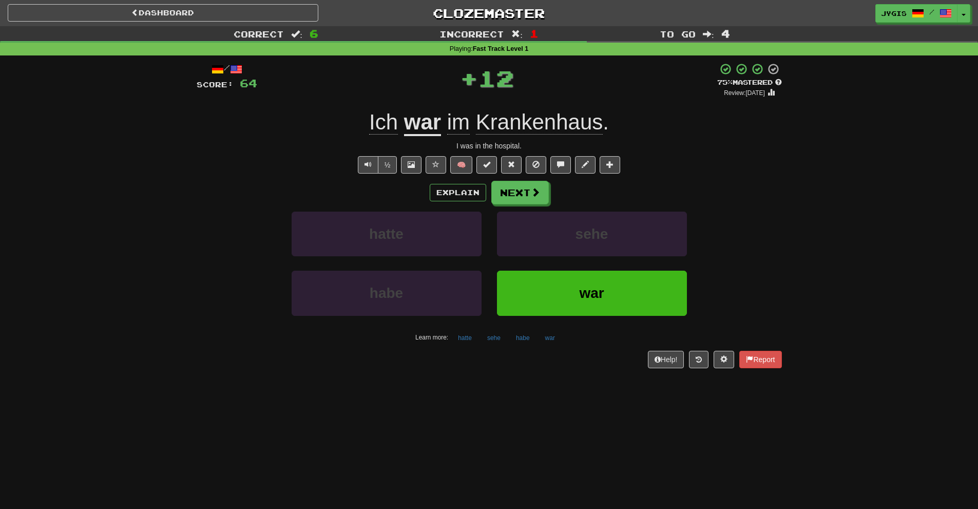
click at [550, 201] on div "Explain Next" at bounding box center [489, 193] width 585 height 24
click at [526, 198] on button "Next" at bounding box center [520, 193] width 57 height 24
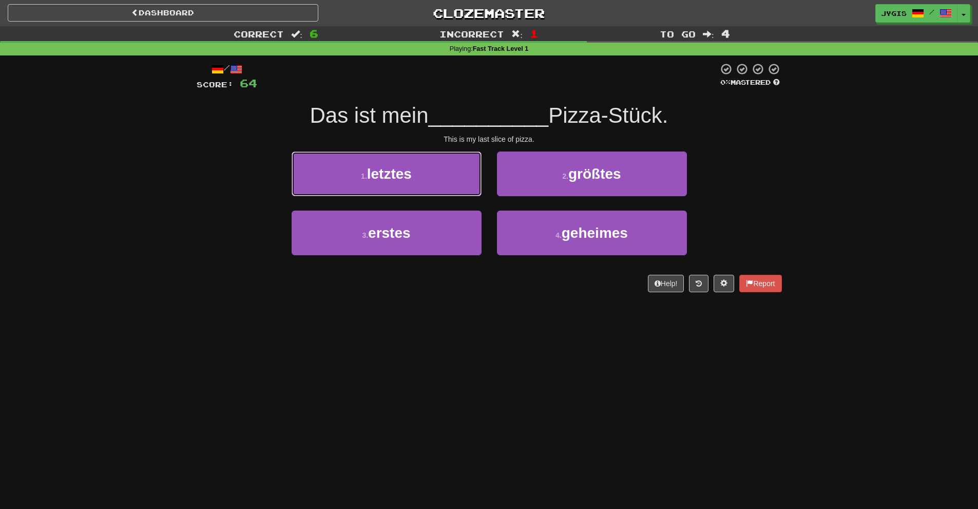
click at [334, 170] on button "1 . letztes" at bounding box center [386, 173] width 190 height 45
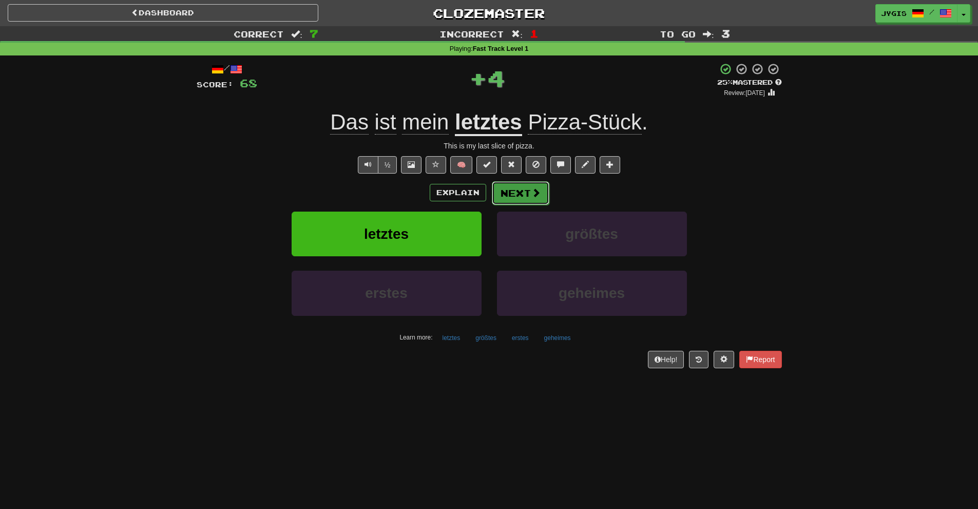
click at [513, 188] on button "Next" at bounding box center [520, 193] width 57 height 24
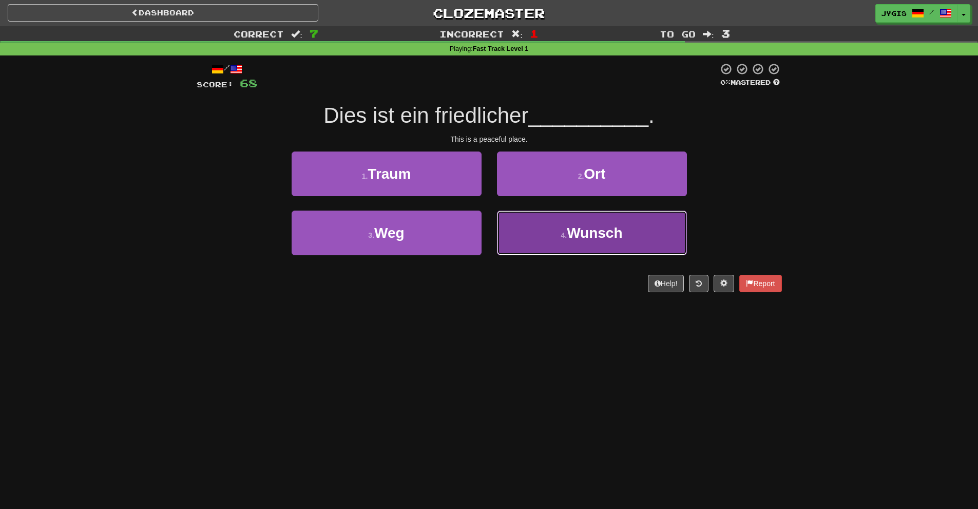
click at [599, 237] on span "Wunsch" at bounding box center [594, 233] width 55 height 16
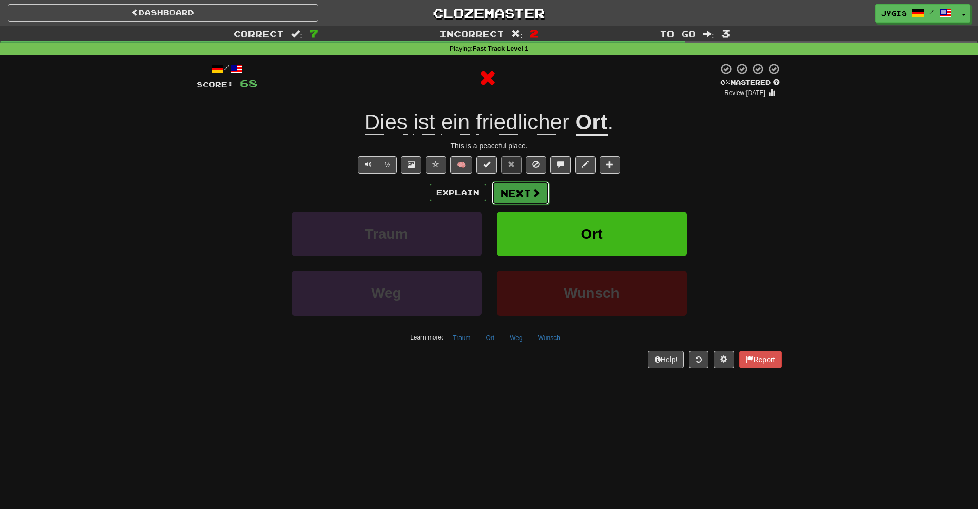
click at [518, 184] on button "Next" at bounding box center [520, 193] width 57 height 24
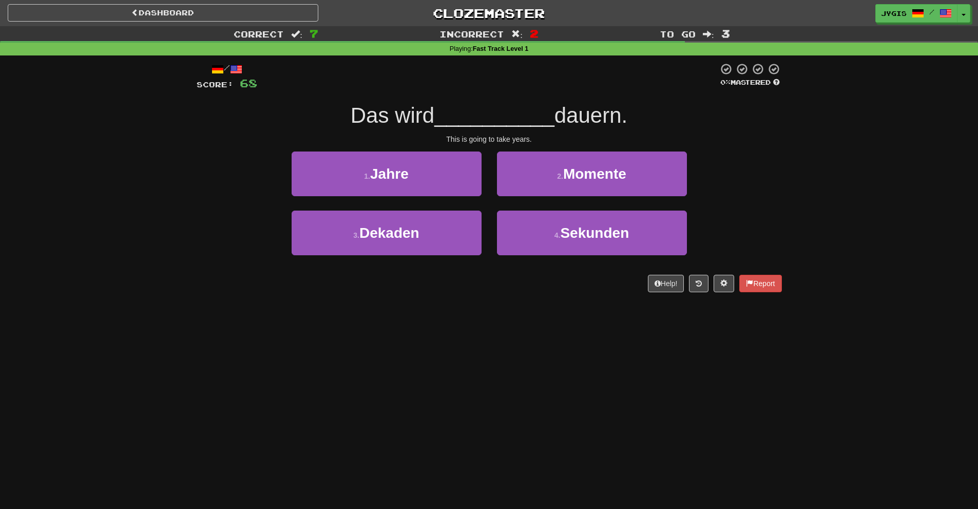
click at [580, 116] on span "dauern." at bounding box center [590, 115] width 73 height 24
click at [592, 116] on span "dauern." at bounding box center [590, 115] width 73 height 24
click at [391, 177] on span "Jahre" at bounding box center [389, 174] width 38 height 16
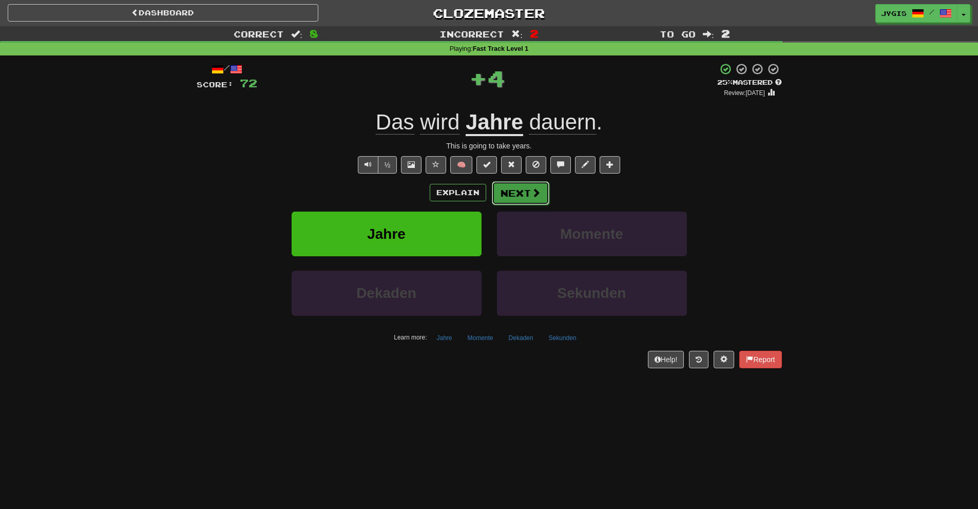
click at [532, 197] on span at bounding box center [535, 192] width 9 height 9
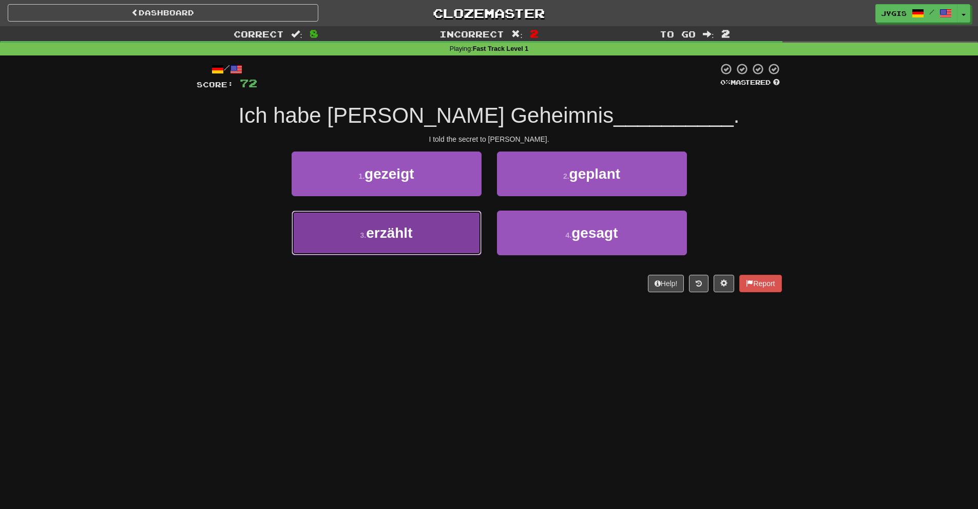
click at [381, 236] on span "erzählt" at bounding box center [389, 233] width 46 height 16
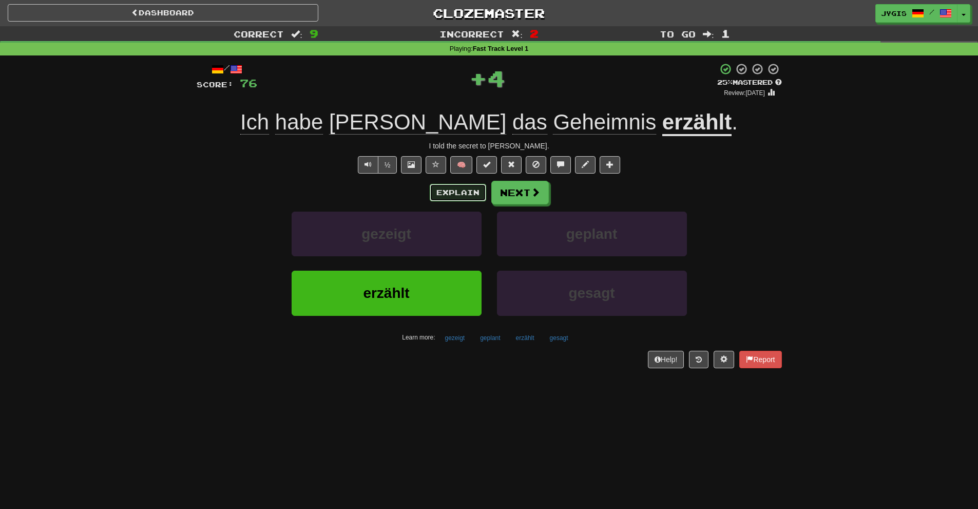
click at [440, 197] on button "Explain" at bounding box center [458, 192] width 56 height 17
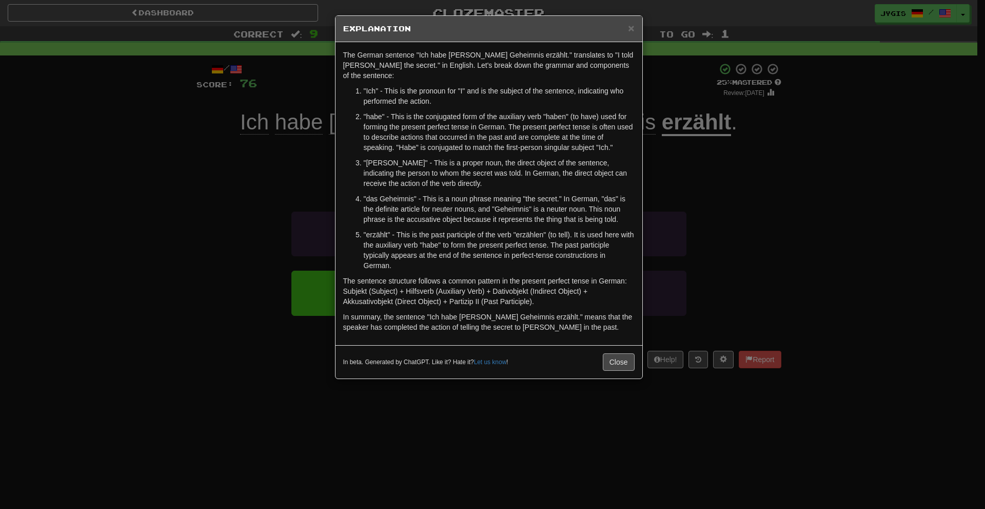
drag, startPoint x: 615, startPoint y: 362, endPoint x: 613, endPoint y: 357, distance: 5.5
click at [615, 362] on div "In beta. Generated by ChatGPT. Like it? Hate it? Let us know ! Close" at bounding box center [489, 361] width 307 height 33
click at [613, 357] on button "Close" at bounding box center [619, 361] width 32 height 17
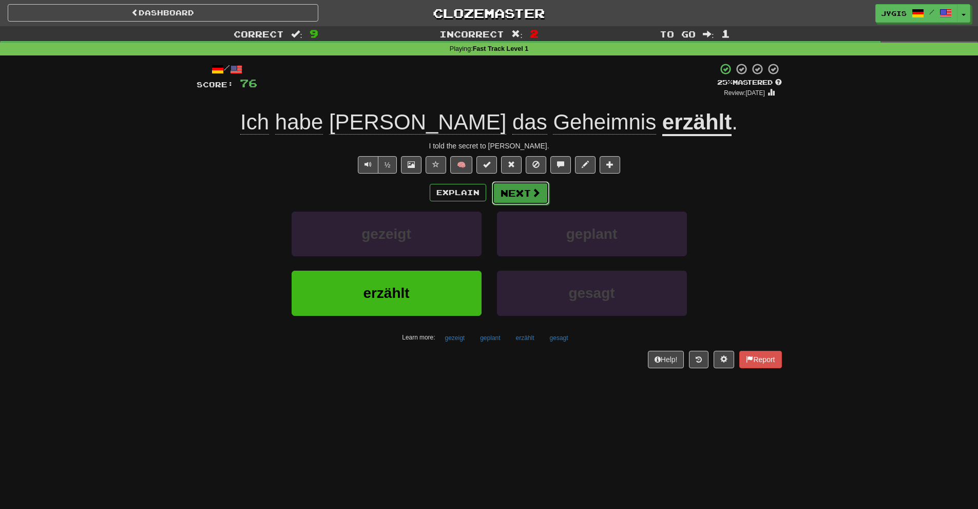
click at [502, 186] on button "Next" at bounding box center [520, 193] width 57 height 24
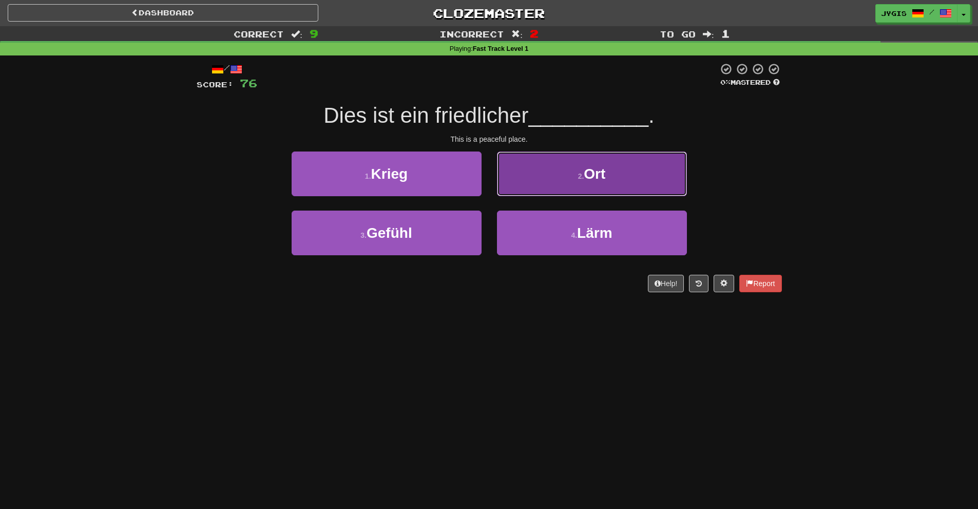
click at [556, 187] on button "2 . Ort" at bounding box center [592, 173] width 190 height 45
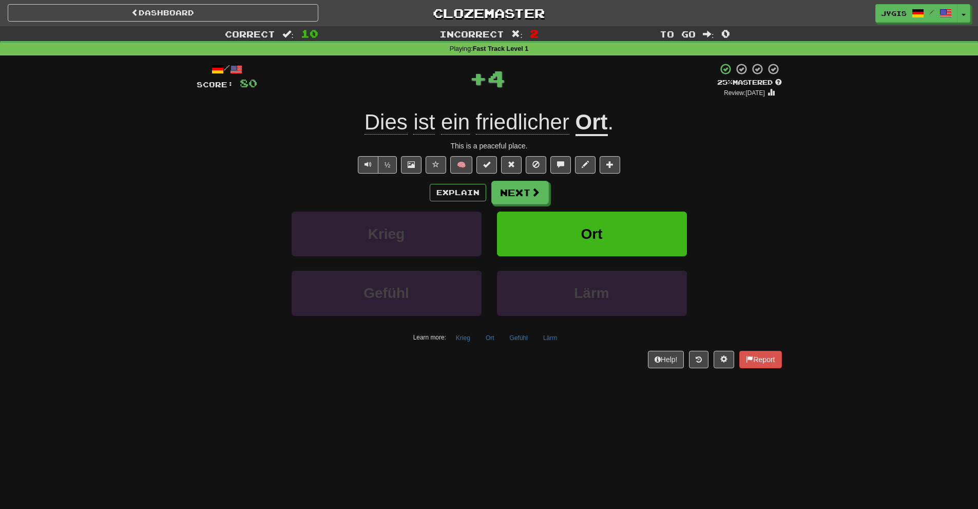
click at [464, 181] on div "Explain Next" at bounding box center [489, 193] width 585 height 24
click at [466, 196] on button "Explain" at bounding box center [458, 192] width 56 height 17
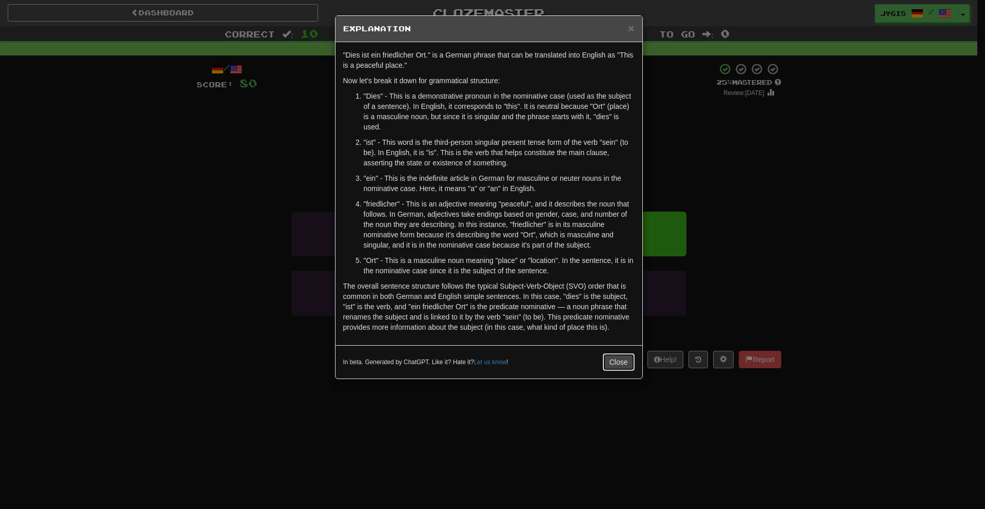
click at [617, 361] on button "Close" at bounding box center [619, 361] width 32 height 17
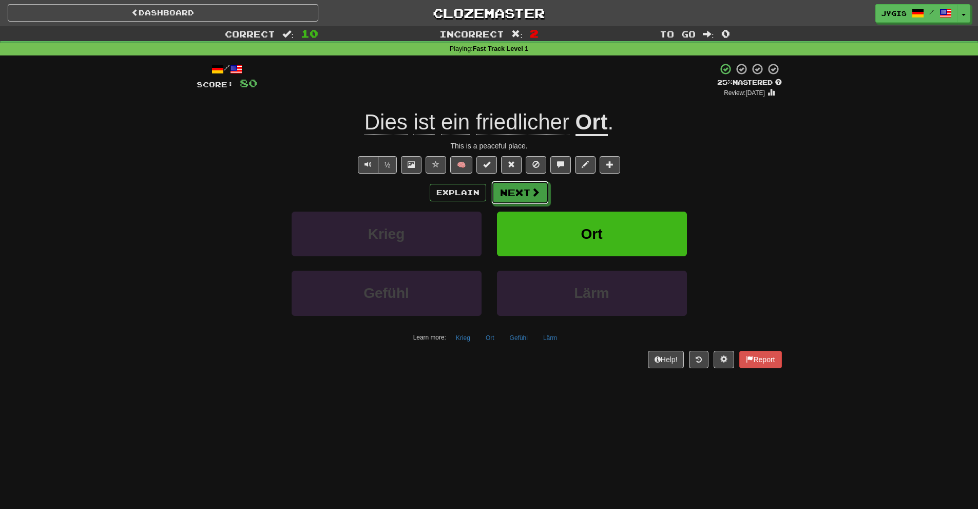
click at [524, 195] on button "Next" at bounding box center [519, 193] width 57 height 24
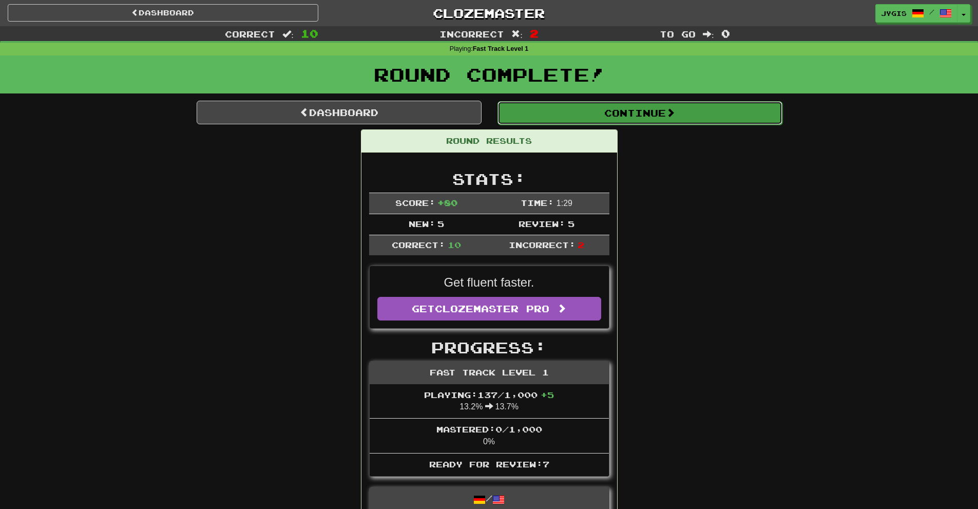
click at [536, 105] on button "Continue" at bounding box center [639, 113] width 285 height 24
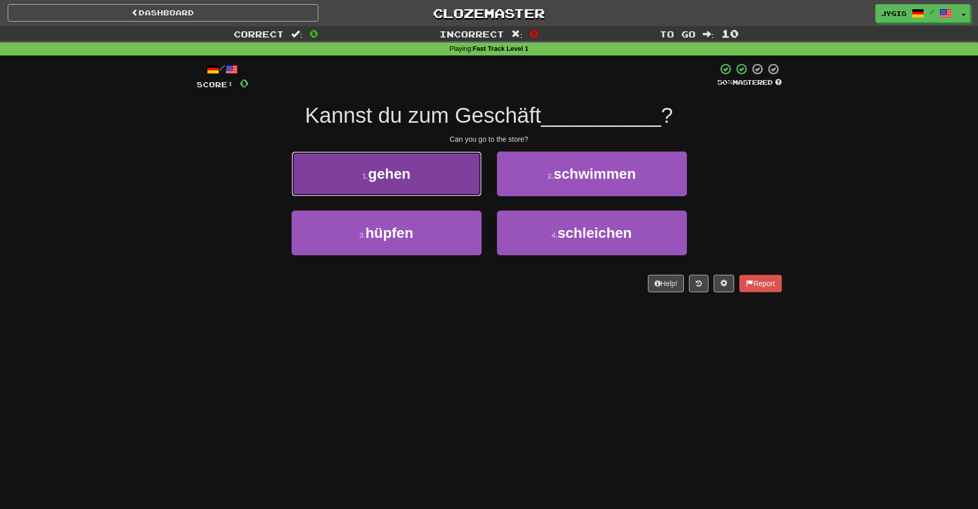
click at [436, 183] on button "1 . gehen" at bounding box center [386, 173] width 190 height 45
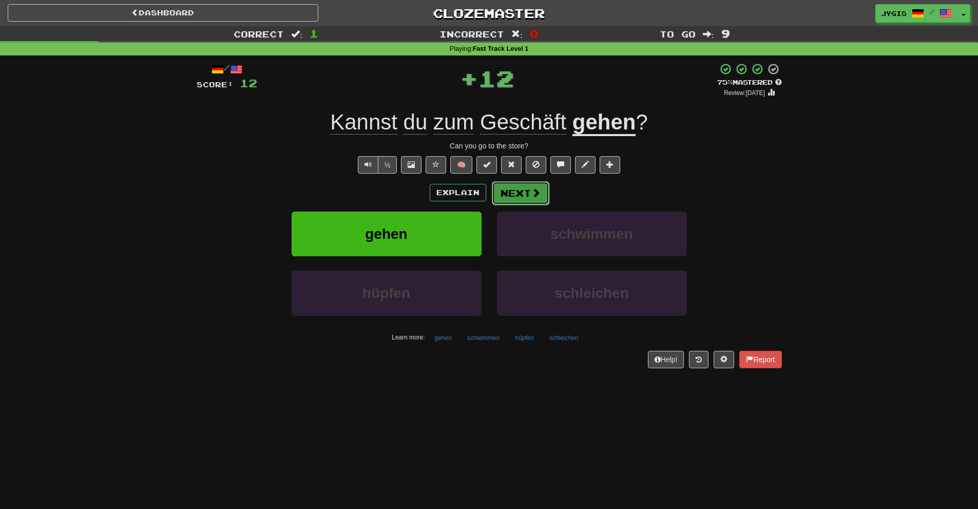
click at [521, 192] on button "Next" at bounding box center [520, 193] width 57 height 24
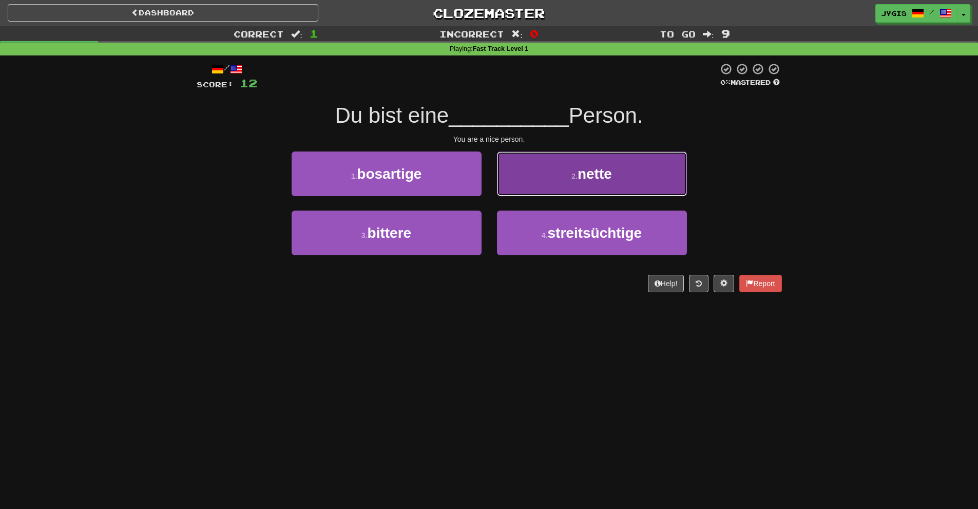
click at [544, 174] on button "2 . nette" at bounding box center [592, 173] width 190 height 45
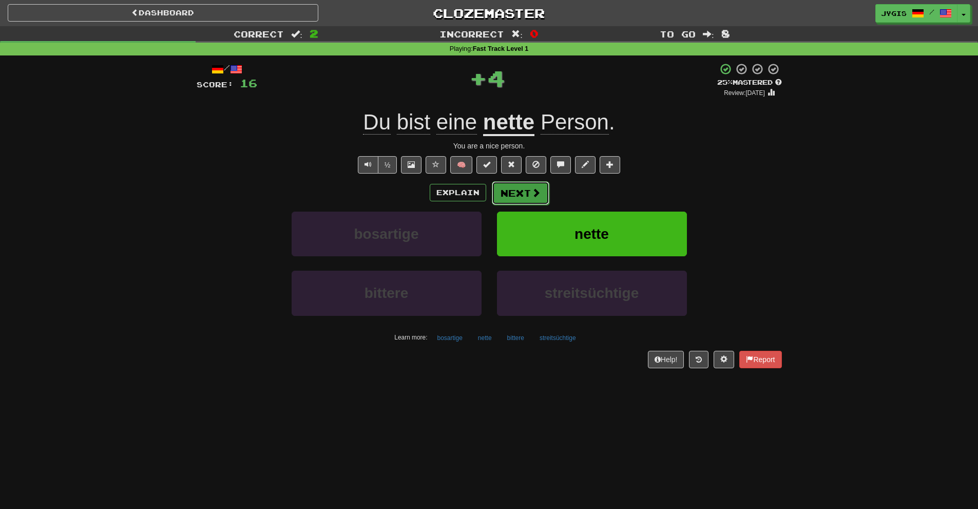
click at [516, 203] on button "Next" at bounding box center [520, 193] width 57 height 24
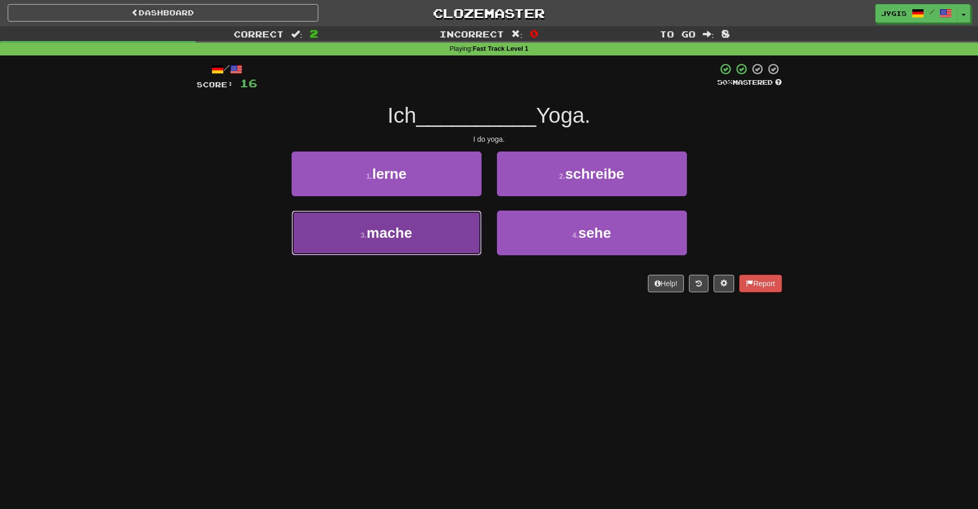
click at [431, 230] on button "3 . mache" at bounding box center [386, 232] width 190 height 45
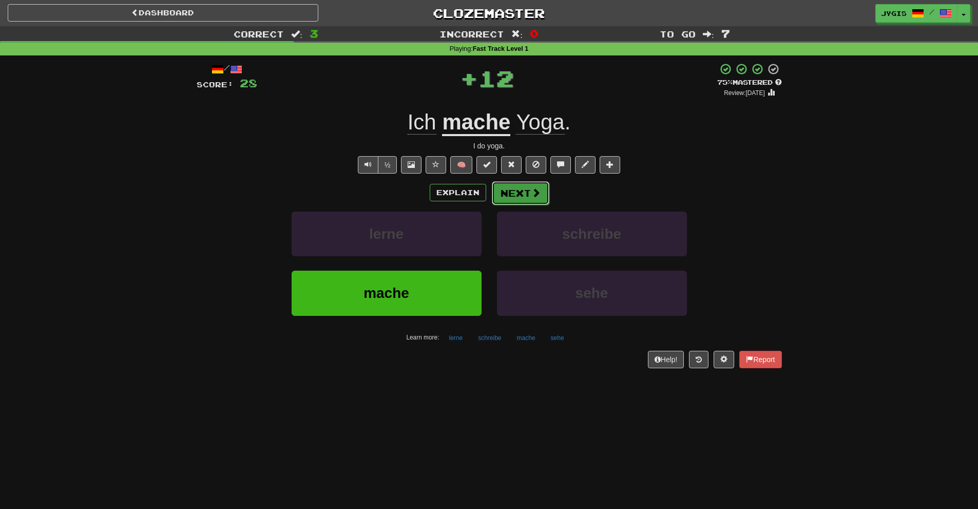
click at [516, 192] on button "Next" at bounding box center [520, 193] width 57 height 24
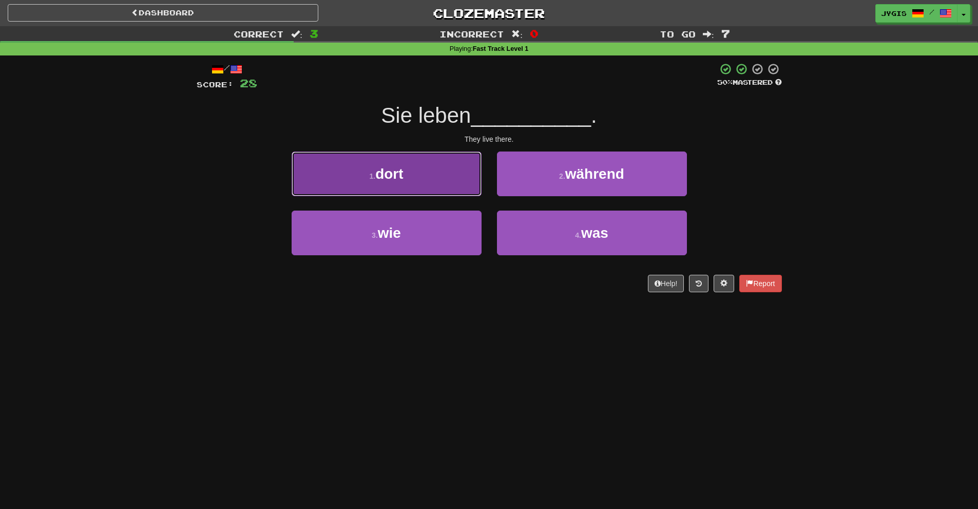
click at [393, 181] on span "dort" at bounding box center [389, 174] width 28 height 16
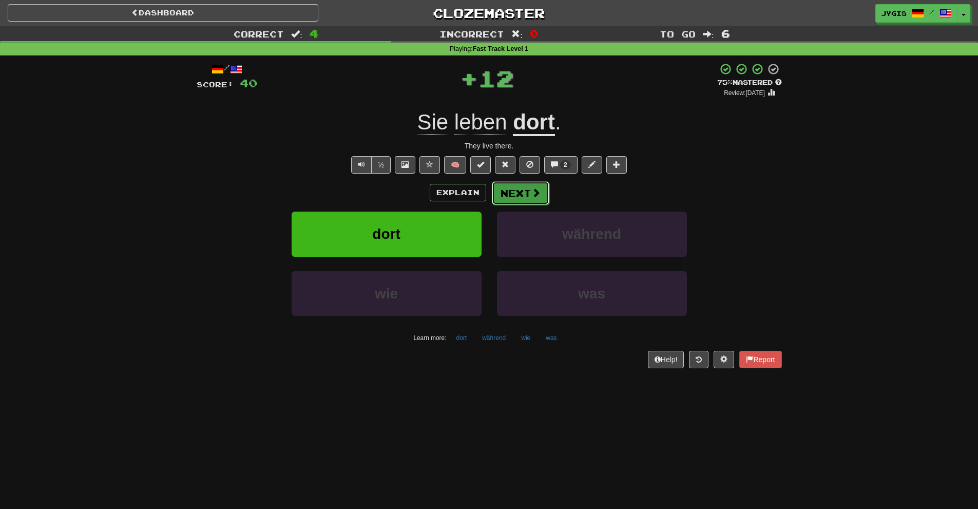
click at [492, 185] on button "Next" at bounding box center [520, 193] width 57 height 24
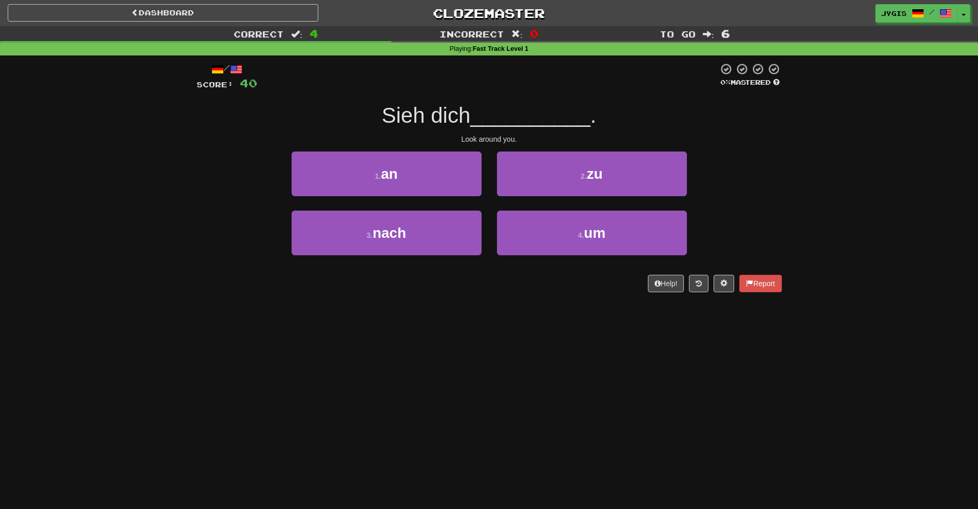
drag, startPoint x: 480, startPoint y: 298, endPoint x: 483, endPoint y: 304, distance: 6.9
drag, startPoint x: 483, startPoint y: 304, endPoint x: 316, endPoint y: 347, distance: 173.3
click at [316, 346] on div "Dashboard Clozemaster Jygis / Toggle Dropdown Dashboard Leaderboard Activity Fe…" at bounding box center [489, 254] width 978 height 509
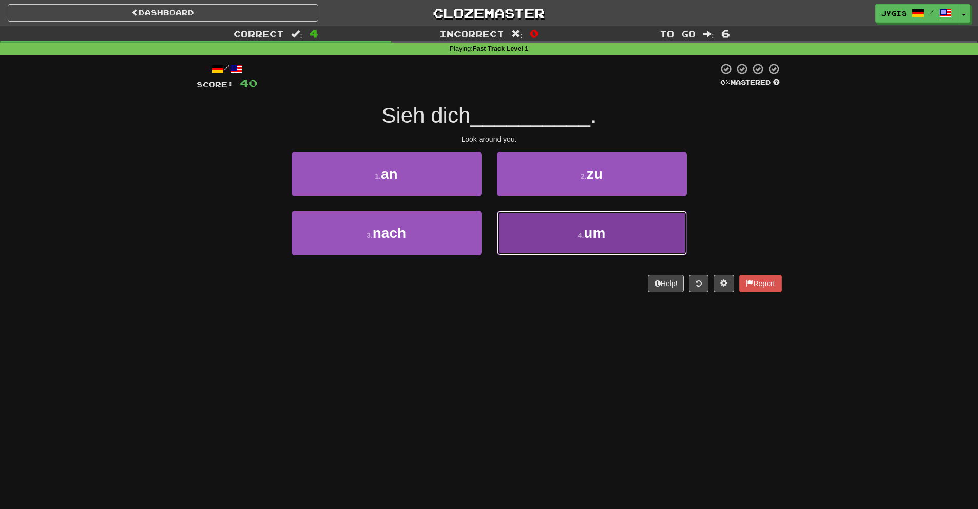
click at [545, 230] on button "4 . um" at bounding box center [592, 232] width 190 height 45
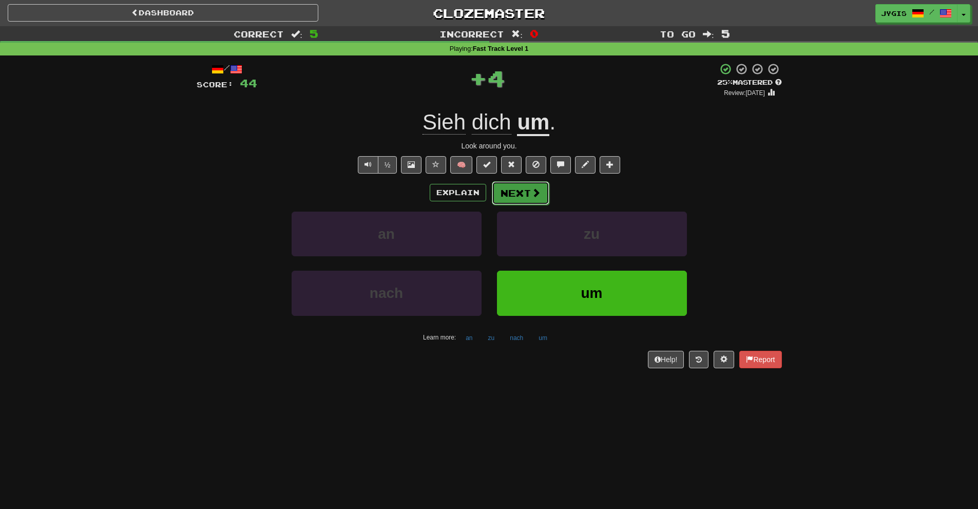
click at [535, 196] on span at bounding box center [535, 192] width 9 height 9
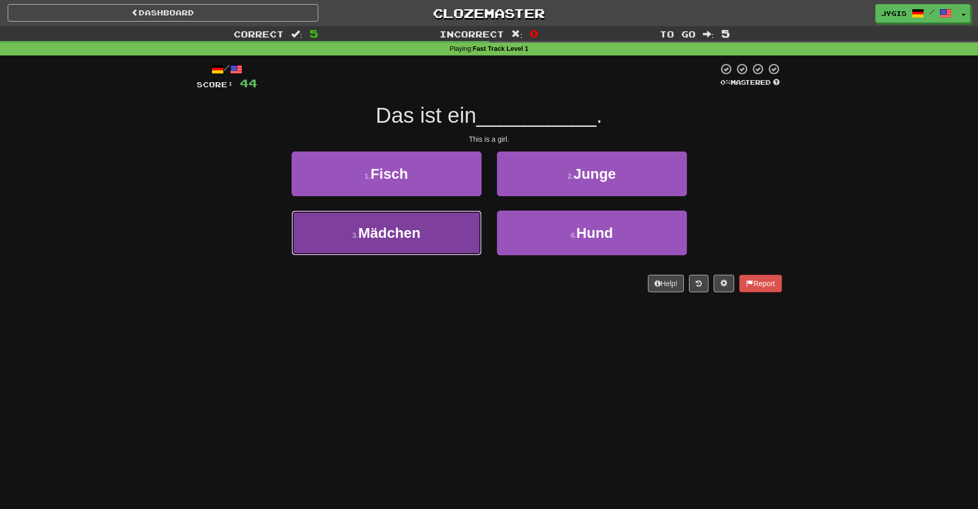
click at [355, 235] on small "3 ." at bounding box center [355, 235] width 6 height 8
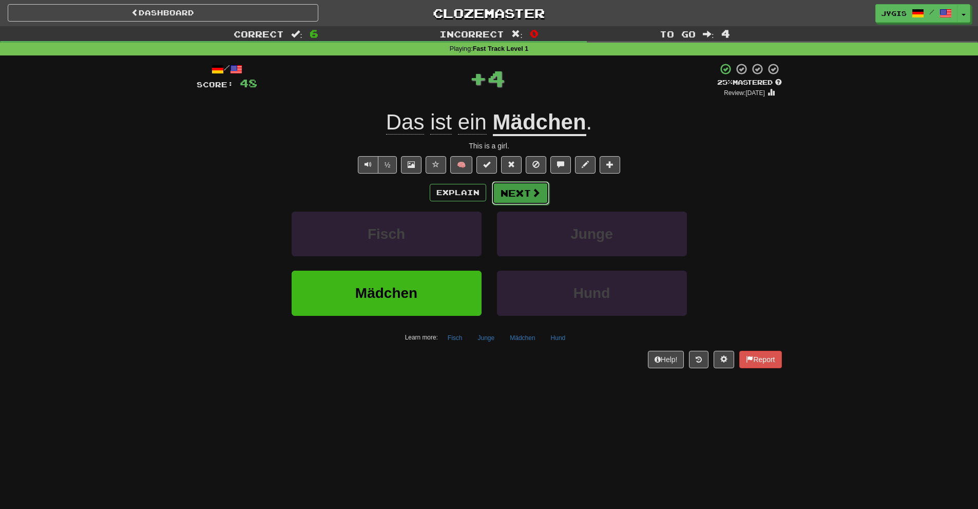
click at [531, 197] on span at bounding box center [535, 192] width 9 height 9
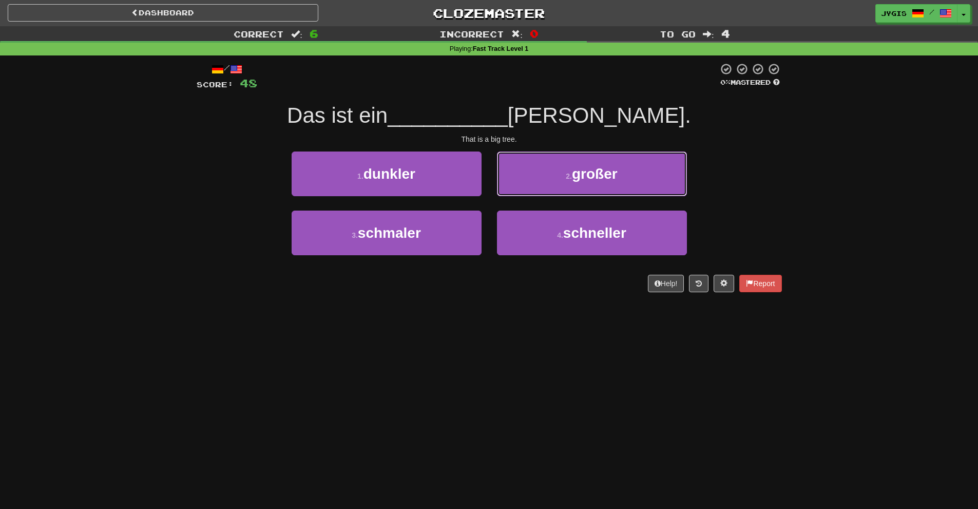
drag, startPoint x: 555, startPoint y: 189, endPoint x: 548, endPoint y: 204, distance: 17.0
click at [565, 188] on button "2 . großer" at bounding box center [592, 173] width 190 height 45
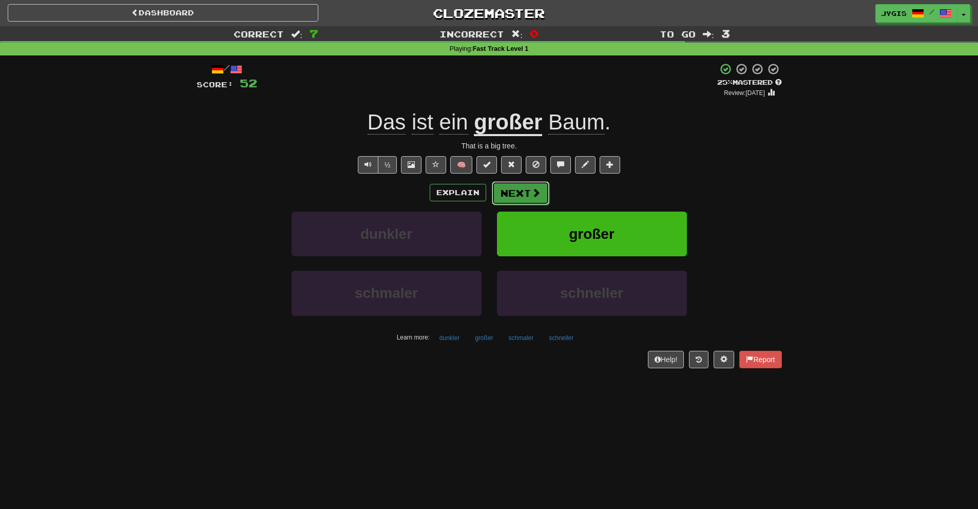
click at [524, 191] on button "Next" at bounding box center [520, 193] width 57 height 24
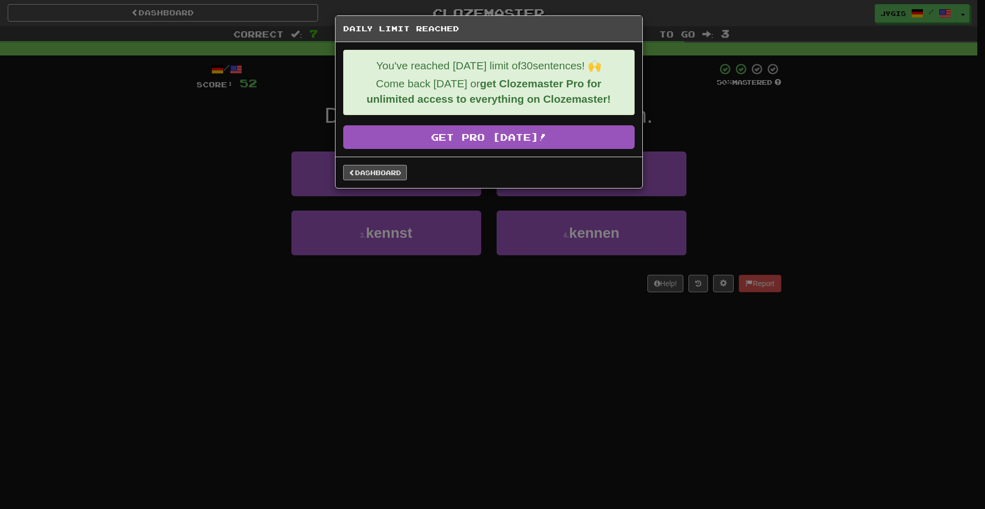
click at [362, 178] on div "Dashboard" at bounding box center [489, 172] width 307 height 31
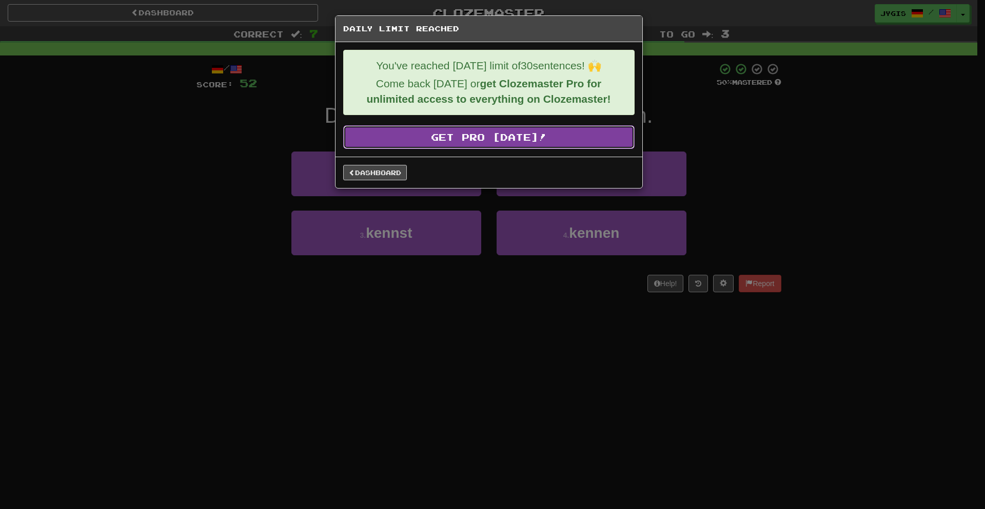
click at [411, 140] on link "Get Pro [DATE]!" at bounding box center [488, 137] width 291 height 24
